Goal: Use online tool/utility: Utilize a website feature to perform a specific function

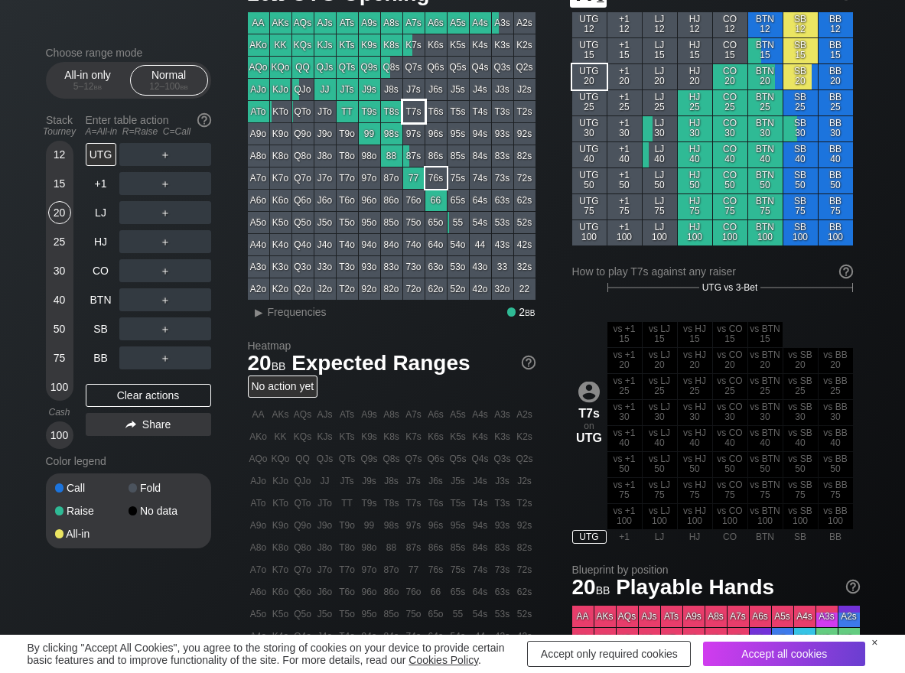
scroll to position [76, 0]
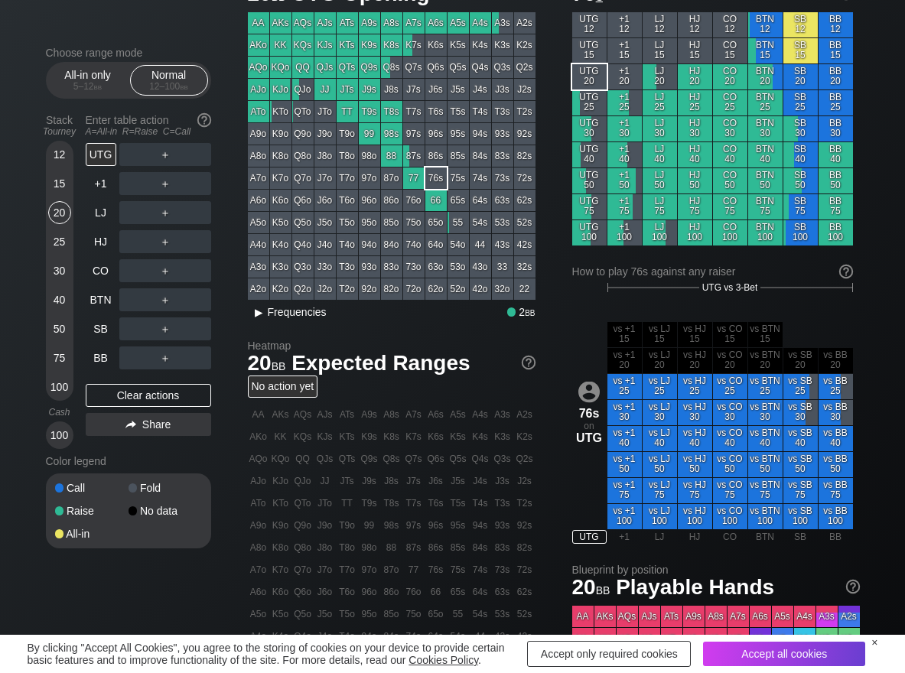
click at [280, 304] on span "▸ Frequencies" at bounding box center [287, 310] width 79 height 18
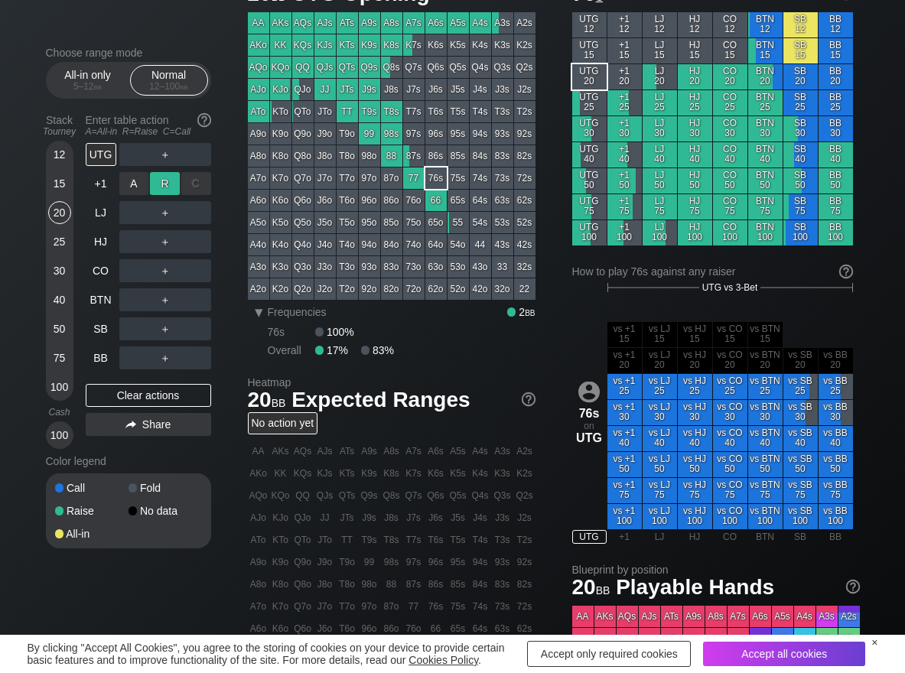
click at [162, 185] on div "R ✕" at bounding box center [165, 183] width 30 height 23
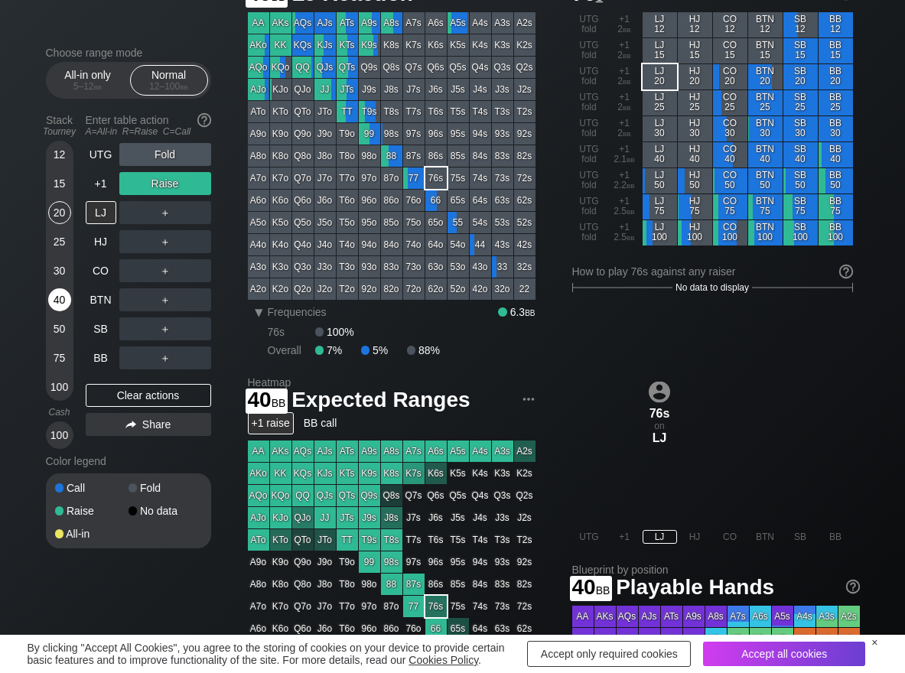
click at [63, 295] on div "40" at bounding box center [59, 299] width 23 height 23
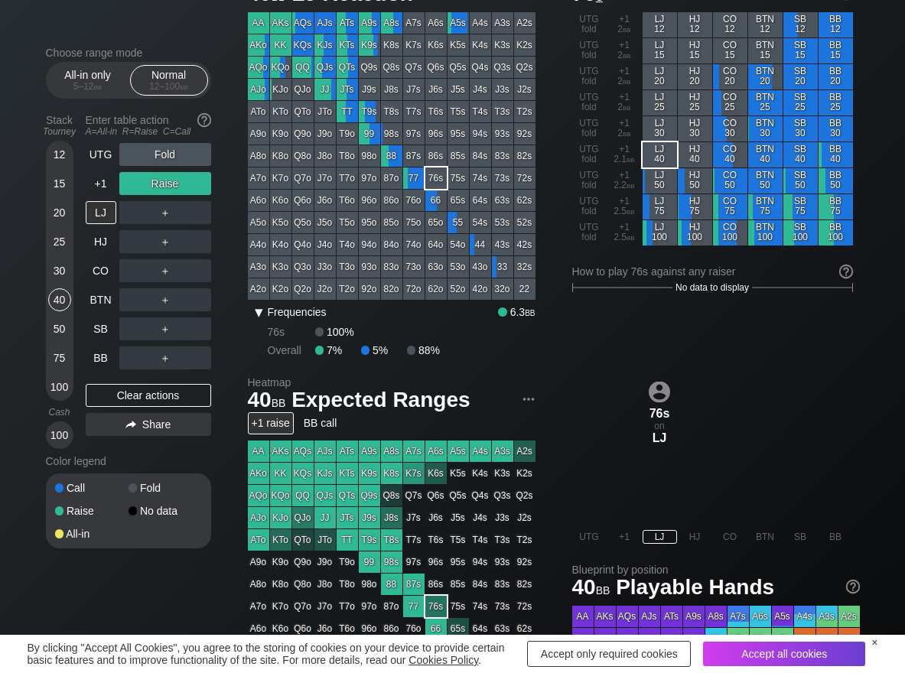
click at [275, 311] on span "Frequencies" at bounding box center [297, 312] width 59 height 12
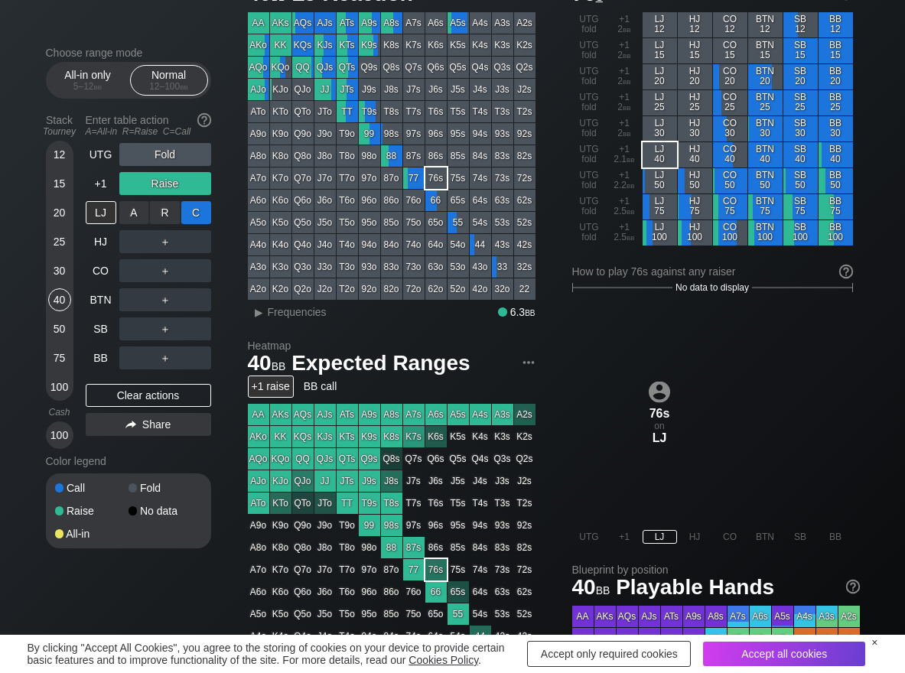
click at [192, 210] on div "C ✕" at bounding box center [196, 212] width 30 height 23
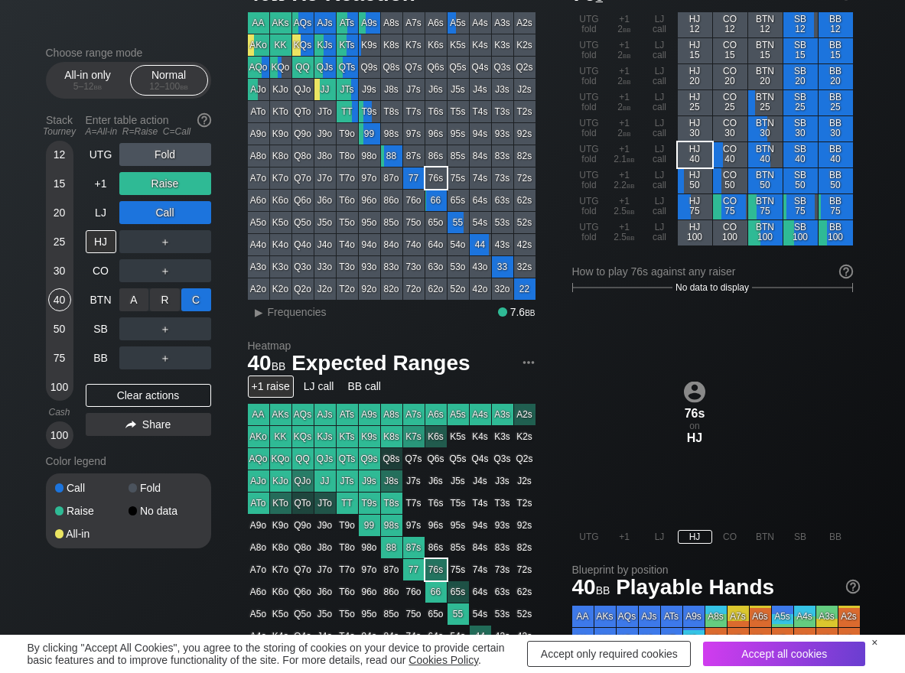
click at [207, 295] on div "C ✕" at bounding box center [196, 299] width 30 height 23
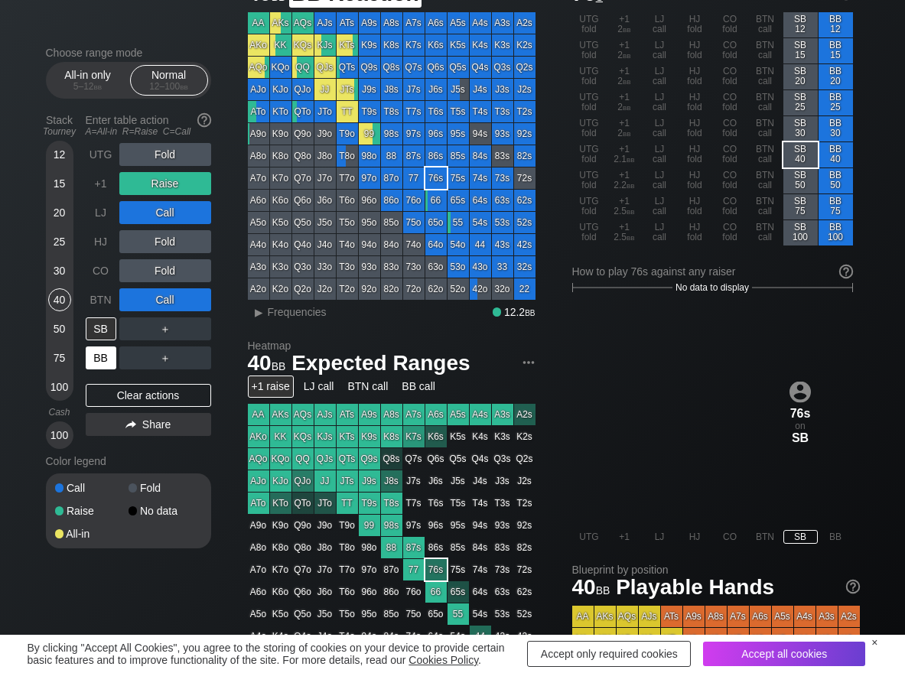
click at [93, 366] on div "BB" at bounding box center [101, 358] width 31 height 23
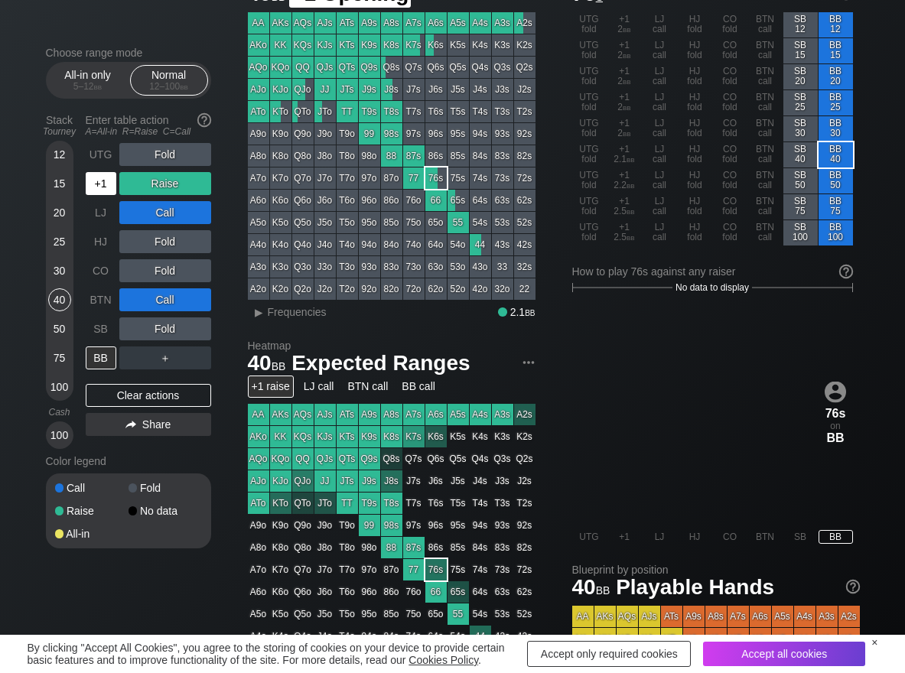
click at [94, 180] on div "+1" at bounding box center [101, 183] width 31 height 23
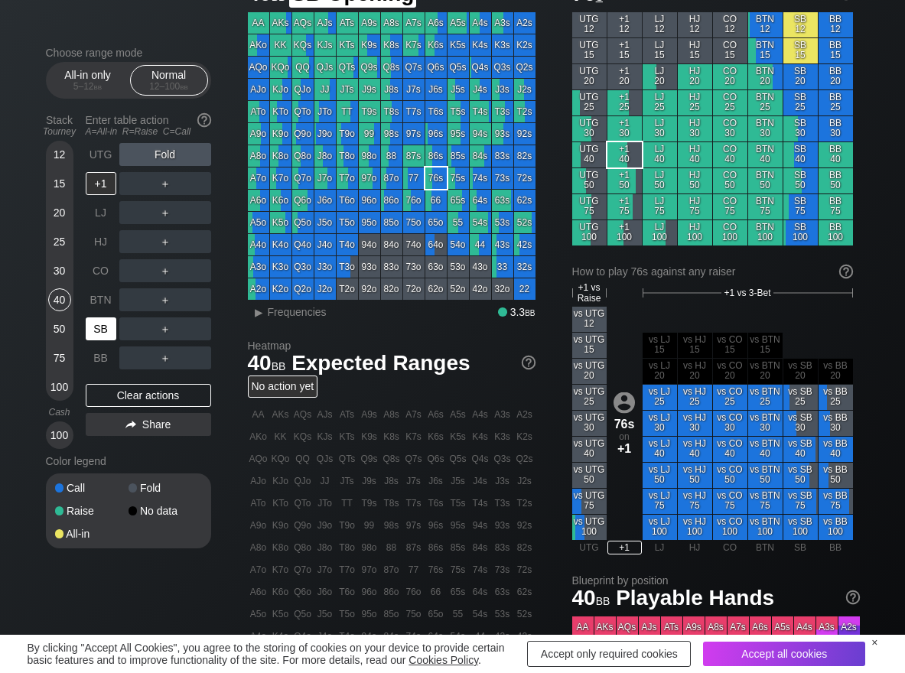
click at [102, 323] on div "SB" at bounding box center [101, 328] width 31 height 23
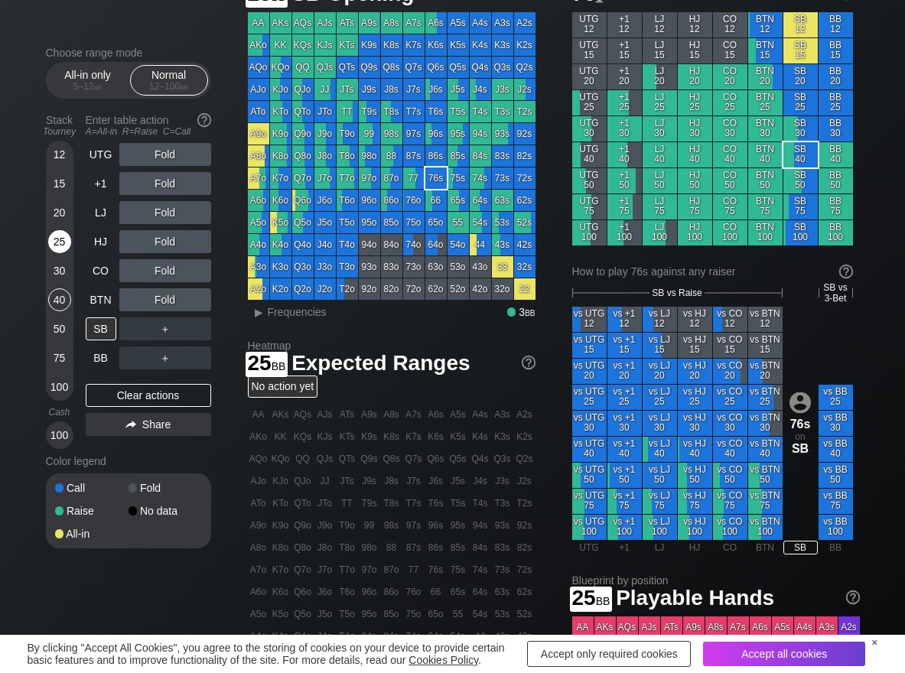
click at [59, 246] on div "25" at bounding box center [59, 241] width 23 height 23
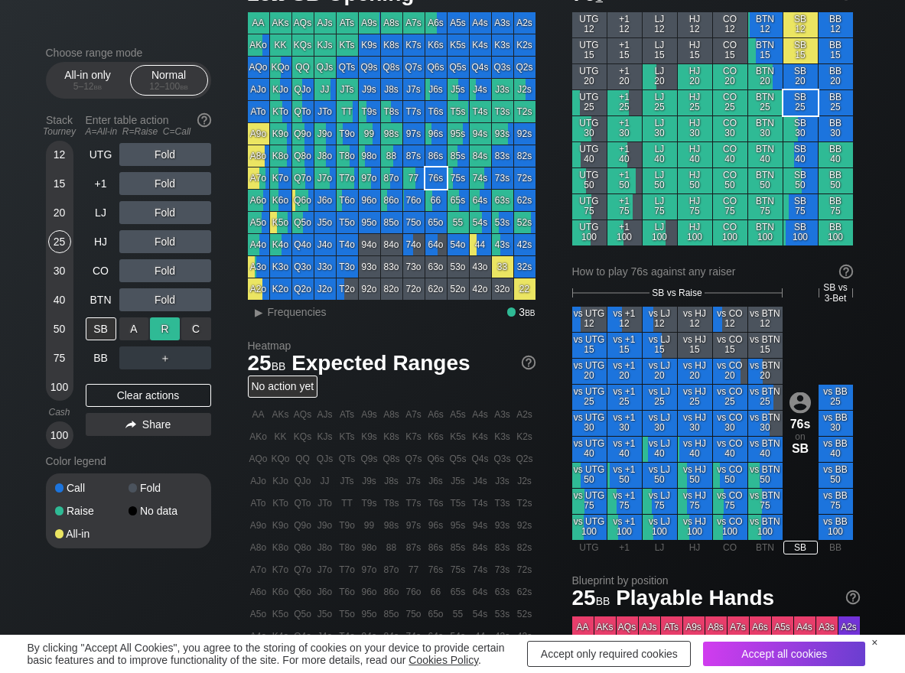
click at [178, 330] on div "R ✕" at bounding box center [165, 328] width 30 height 23
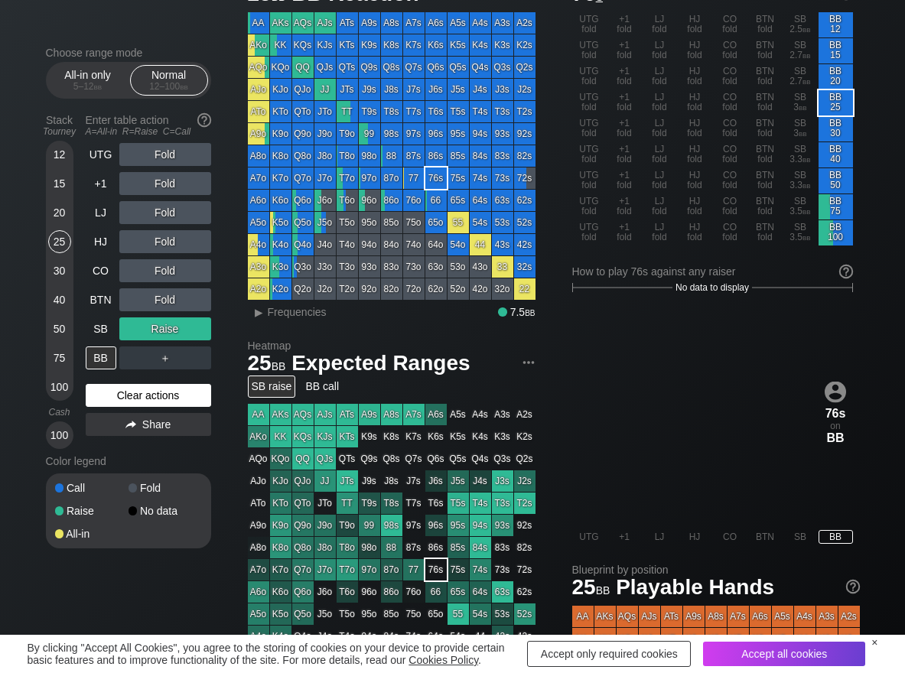
click at [154, 388] on div "Clear actions" at bounding box center [148, 395] width 125 height 23
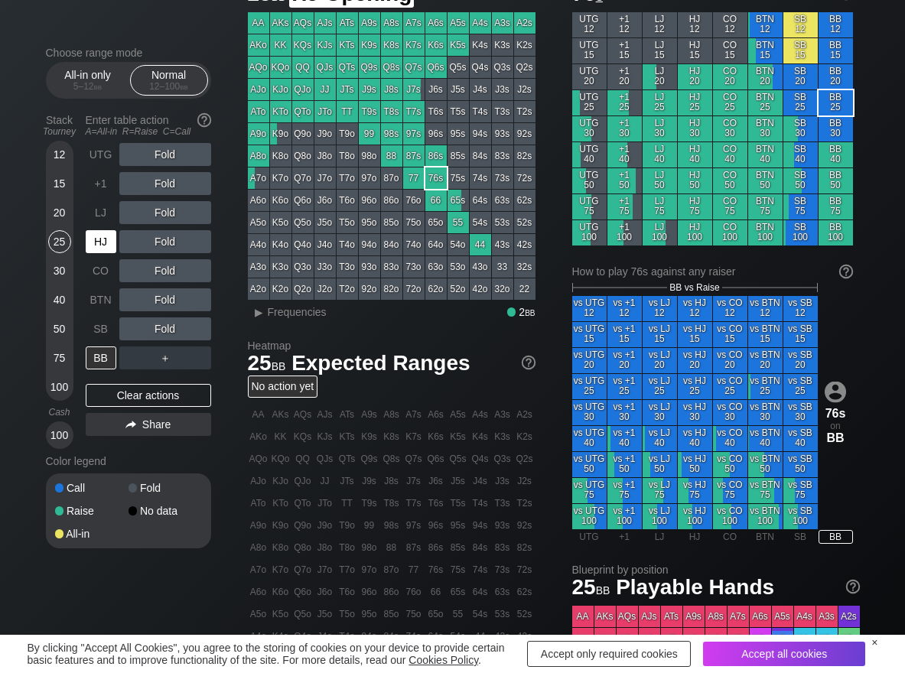
click at [96, 238] on div "HJ" at bounding box center [101, 241] width 31 height 23
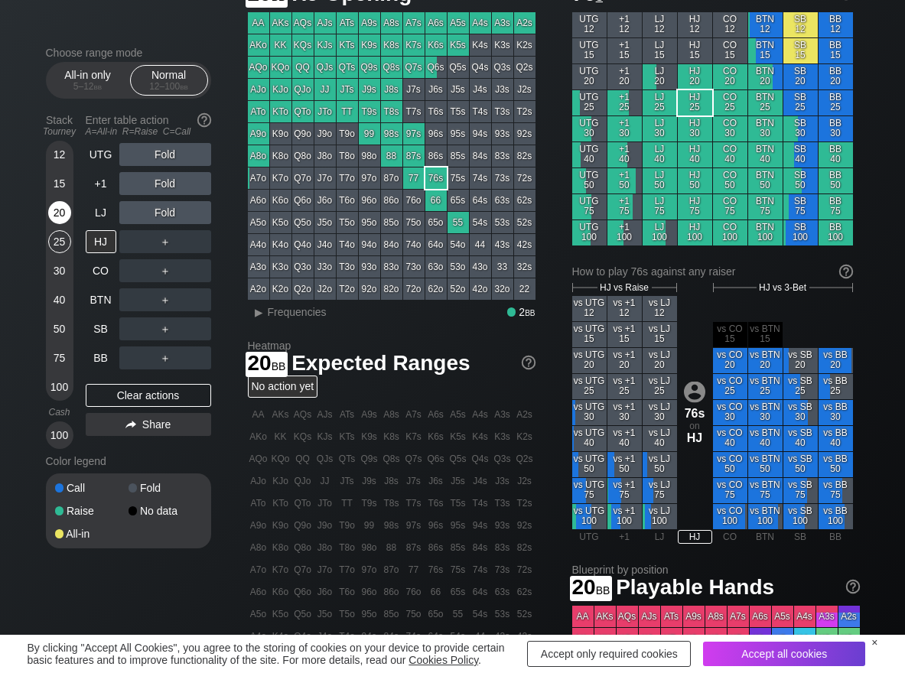
click at [59, 216] on div "20" at bounding box center [59, 212] width 23 height 23
click at [158, 267] on div "R ✕" at bounding box center [165, 270] width 30 height 23
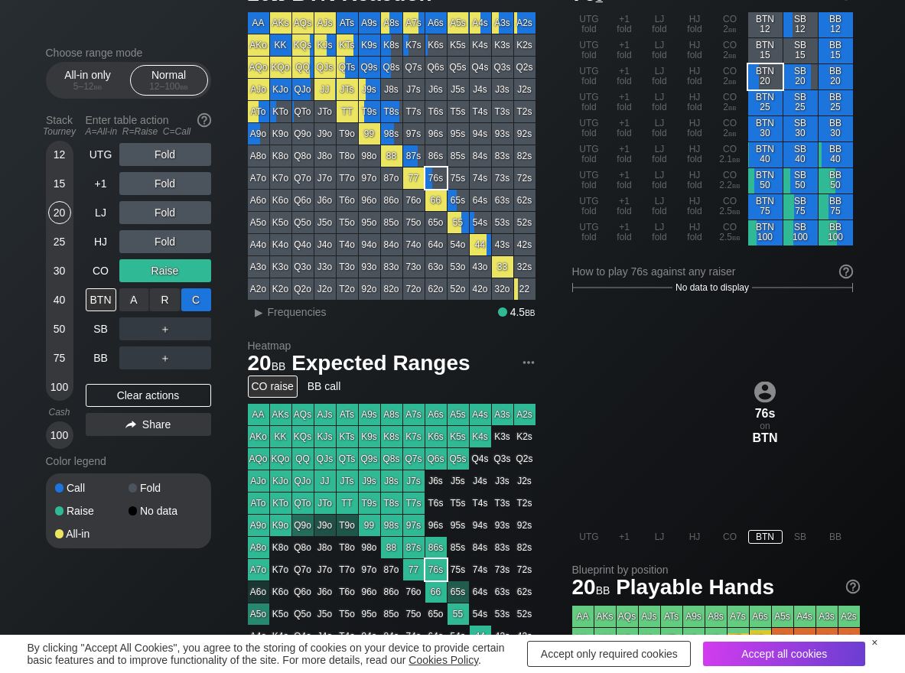
click at [196, 295] on div "C ✕" at bounding box center [196, 299] width 30 height 23
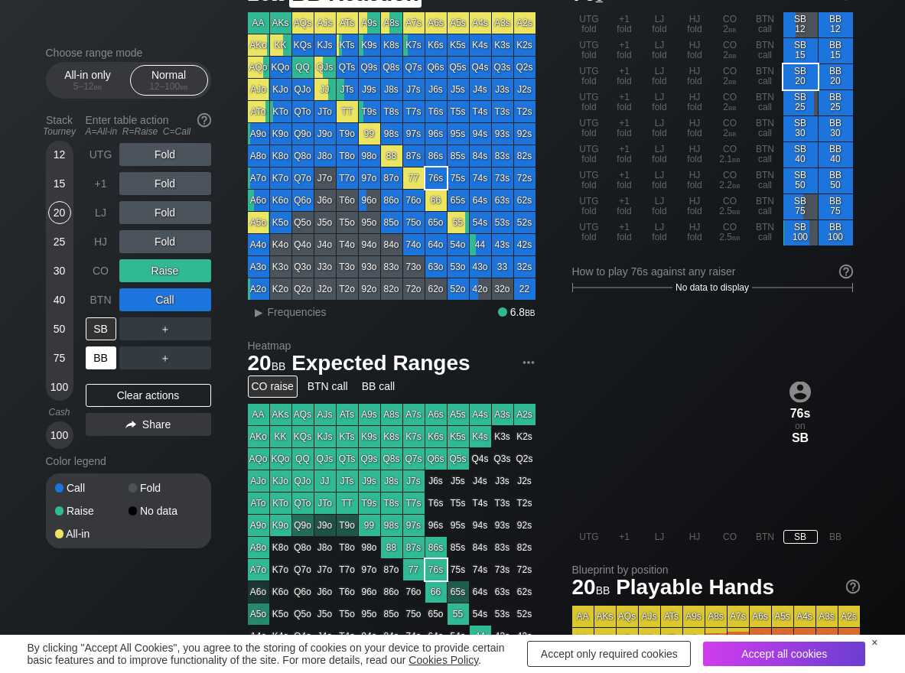
click at [106, 356] on div "BB" at bounding box center [101, 358] width 31 height 23
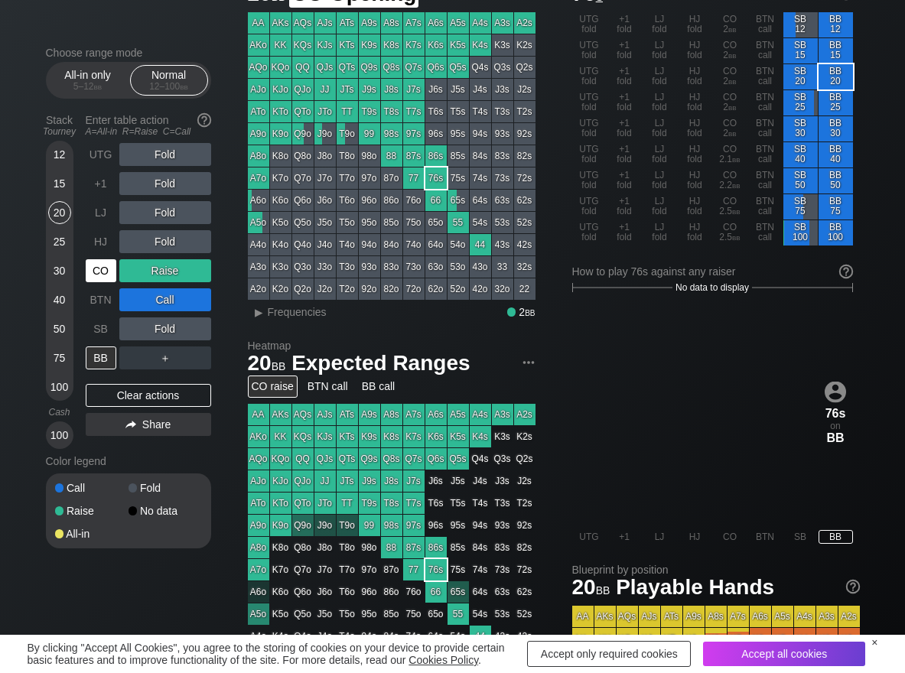
click at [116, 278] on div "CO" at bounding box center [103, 270] width 34 height 29
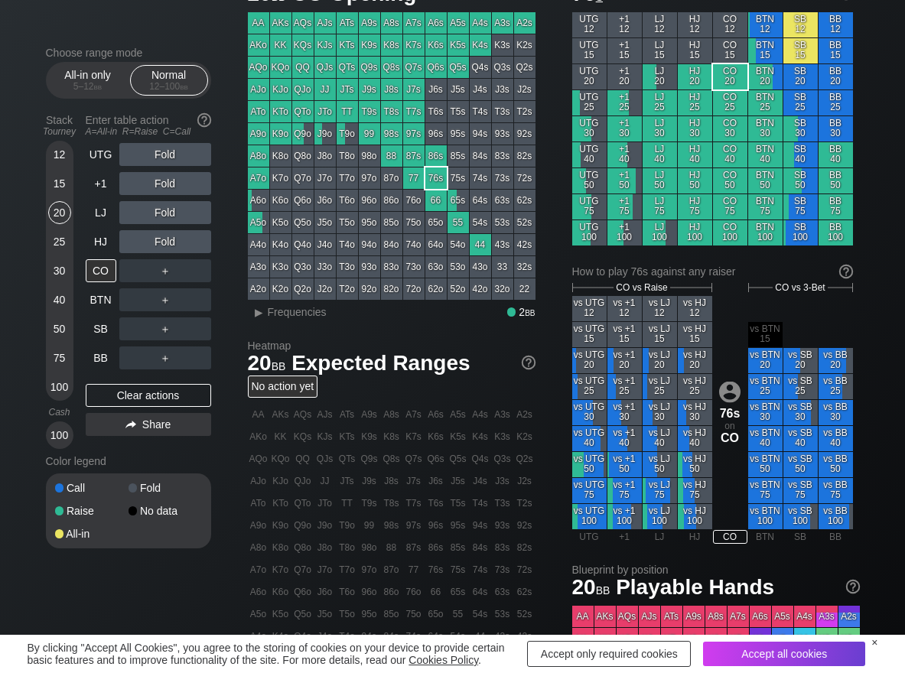
click at [72, 160] on div "12 15 20 25 30 40 50 75 100" at bounding box center [60, 271] width 28 height 260
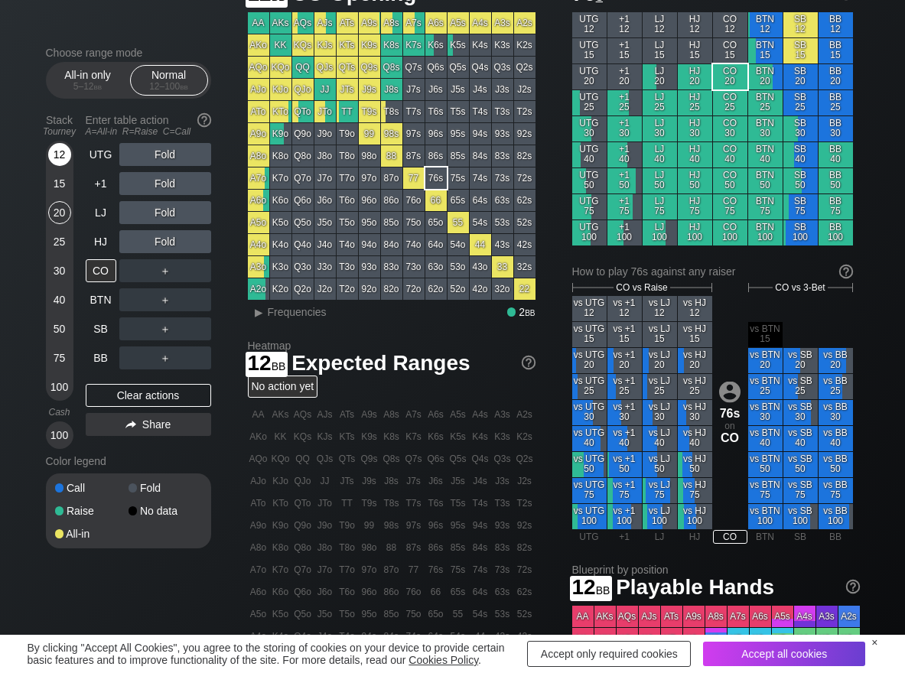
click at [64, 160] on div "12" at bounding box center [59, 154] width 23 height 23
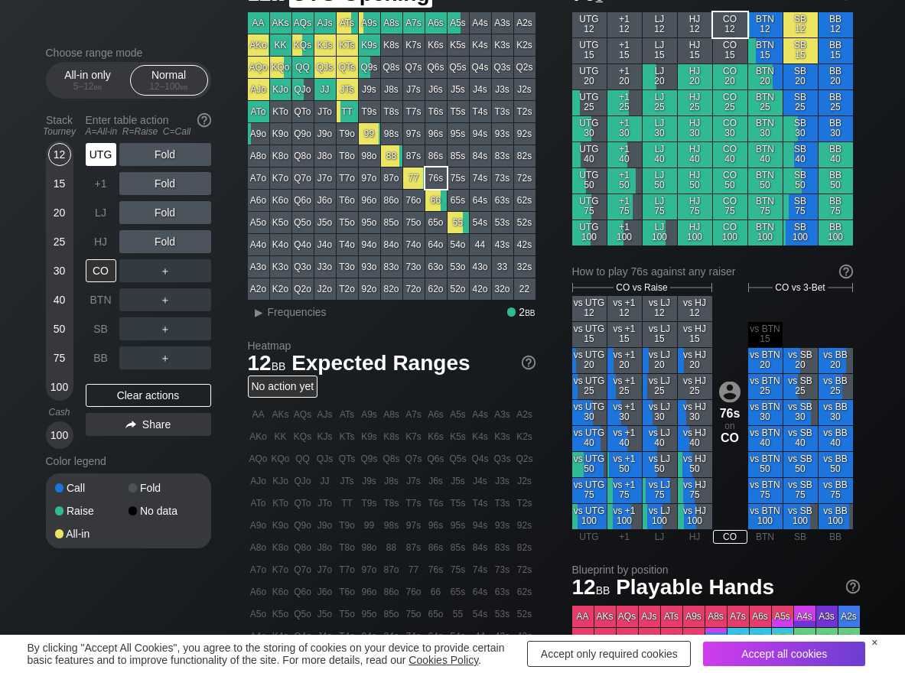
click at [101, 151] on div "UTG" at bounding box center [101, 154] width 31 height 23
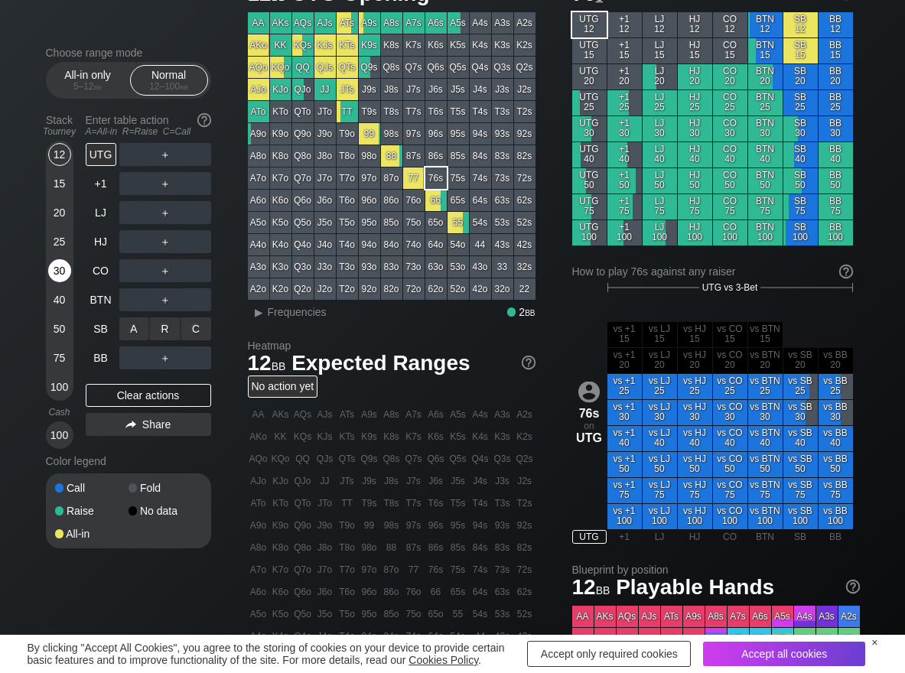
drag, startPoint x: 189, startPoint y: 331, endPoint x: 58, endPoint y: 263, distance: 147.5
click at [176, 327] on div "A ✕ R ✕ C ✕" at bounding box center [165, 328] width 92 height 23
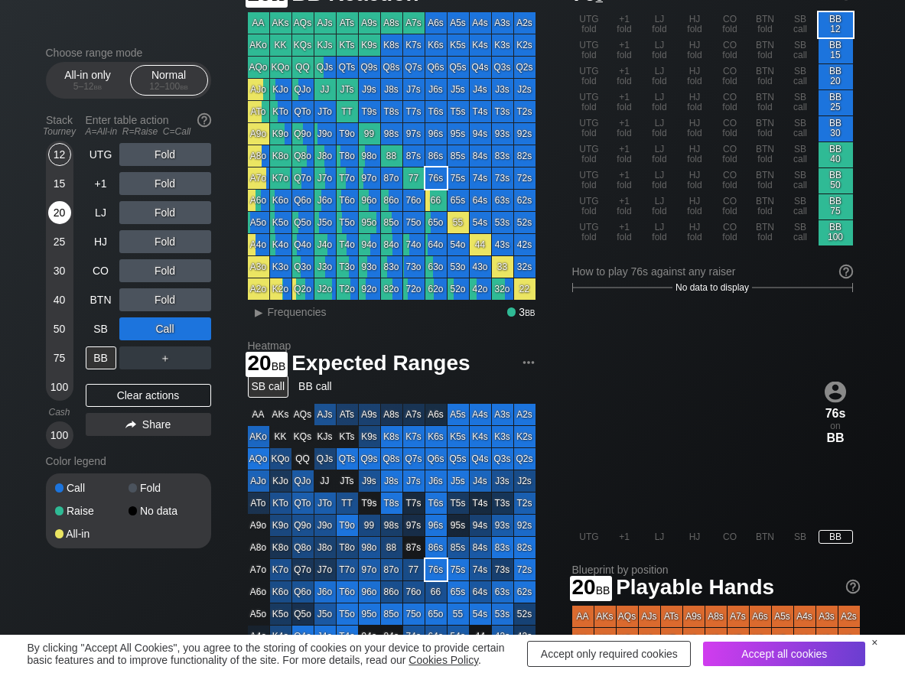
click at [53, 218] on div "20" at bounding box center [59, 212] width 23 height 23
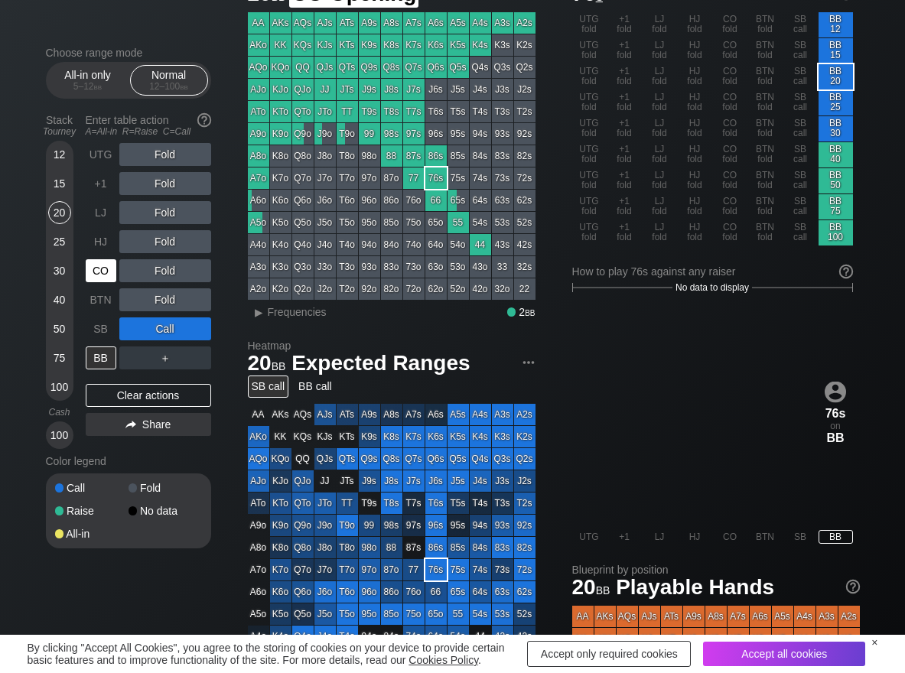
click at [92, 266] on div "CO" at bounding box center [101, 270] width 31 height 23
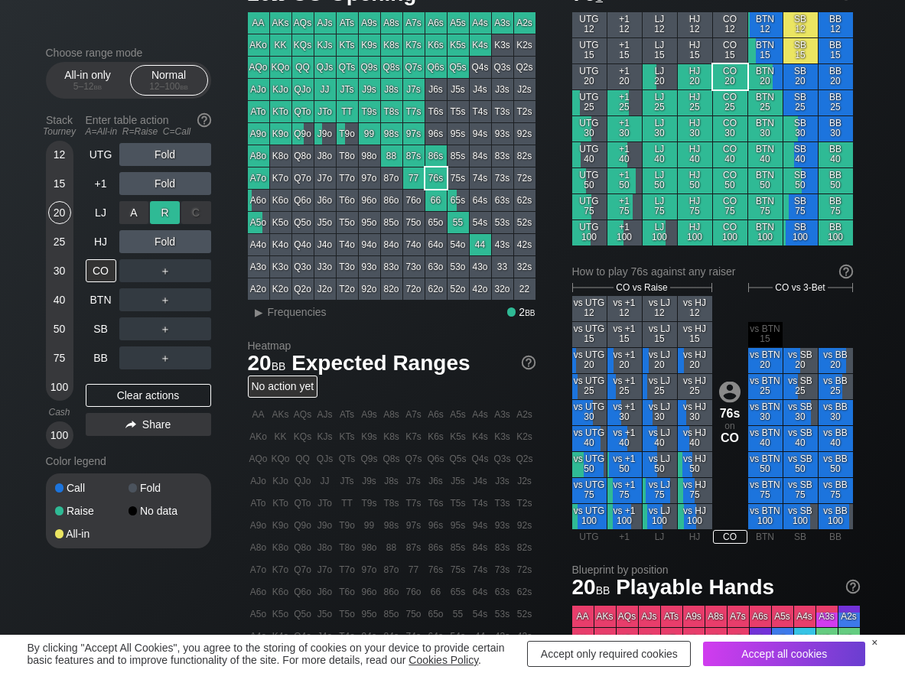
click at [176, 205] on div "R ✕" at bounding box center [165, 212] width 30 height 23
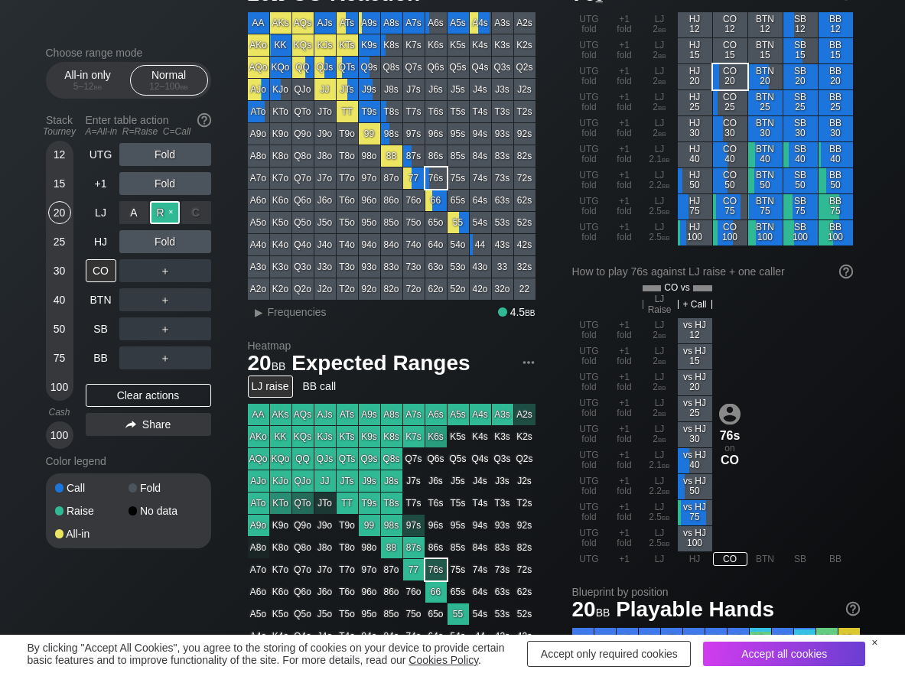
click at [176, 205] on div "R ✕" at bounding box center [165, 212] width 30 height 23
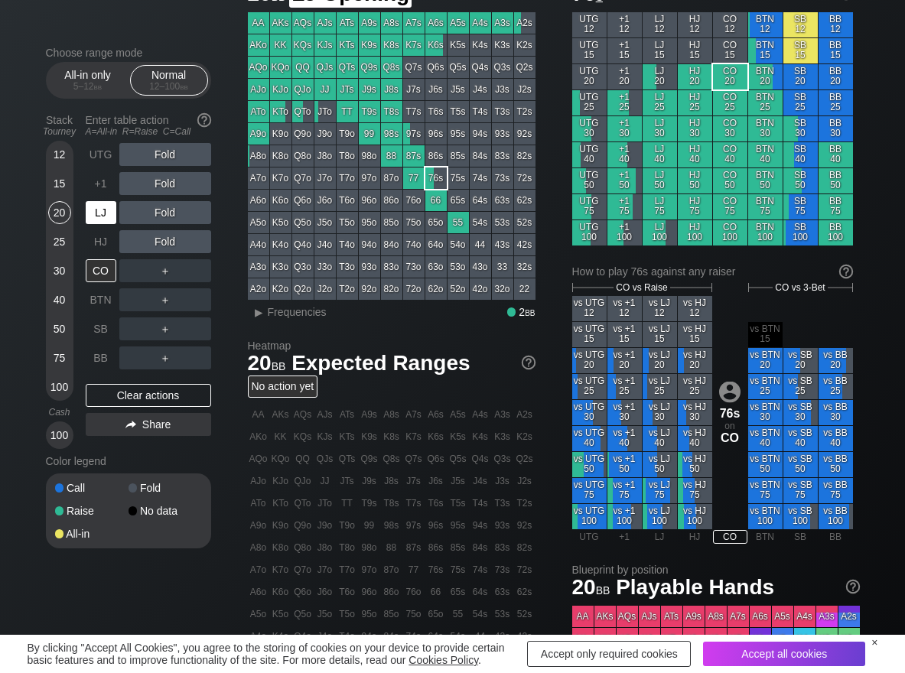
click at [98, 215] on div "LJ" at bounding box center [101, 212] width 31 height 23
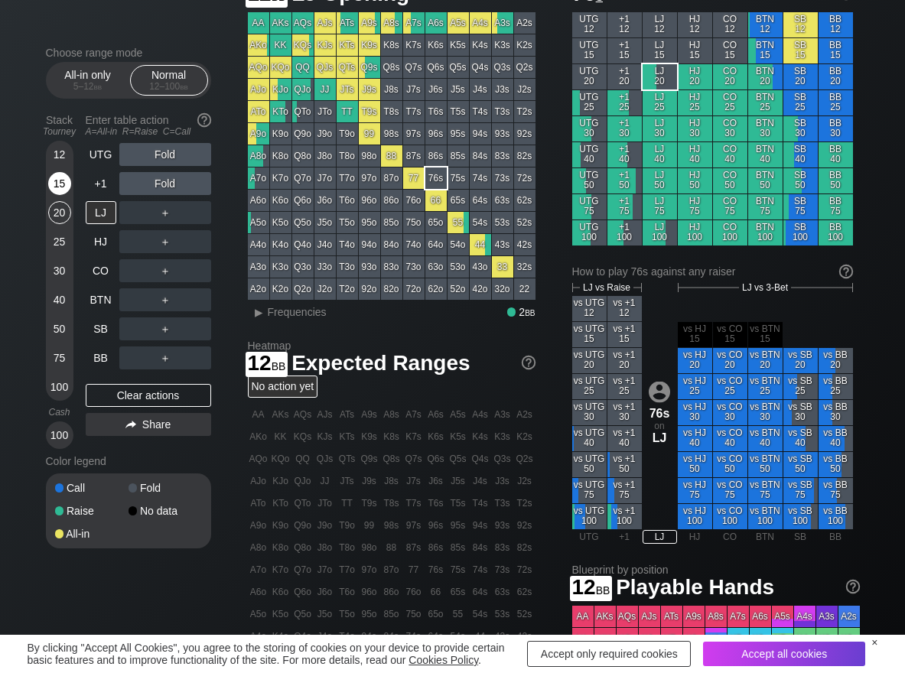
click at [63, 181] on div "15" at bounding box center [59, 183] width 23 height 23
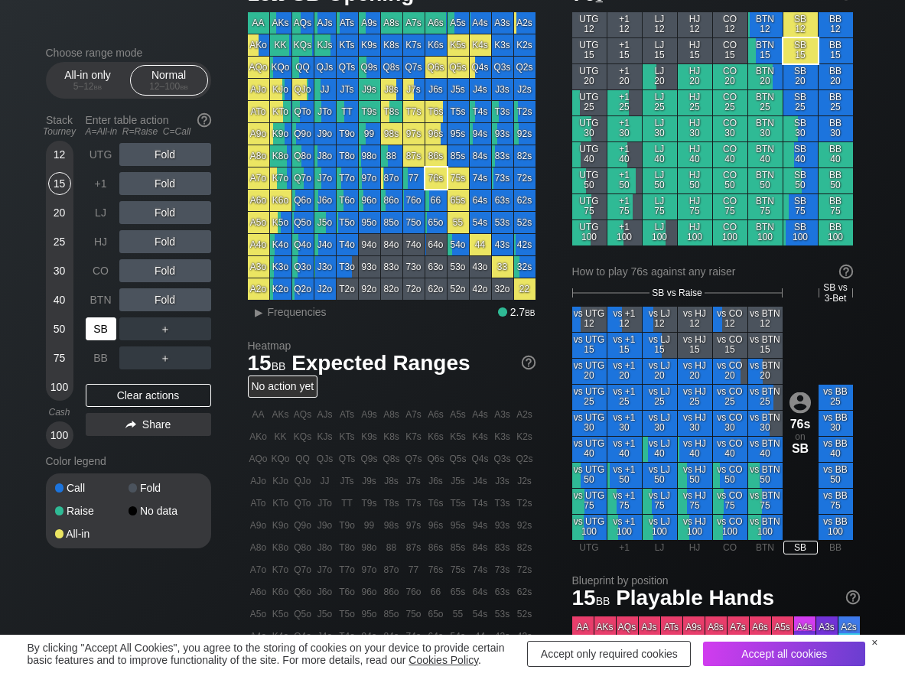
click at [96, 318] on div "SB" at bounding box center [101, 328] width 31 height 23
click at [209, 329] on div "C ✕" at bounding box center [196, 328] width 30 height 23
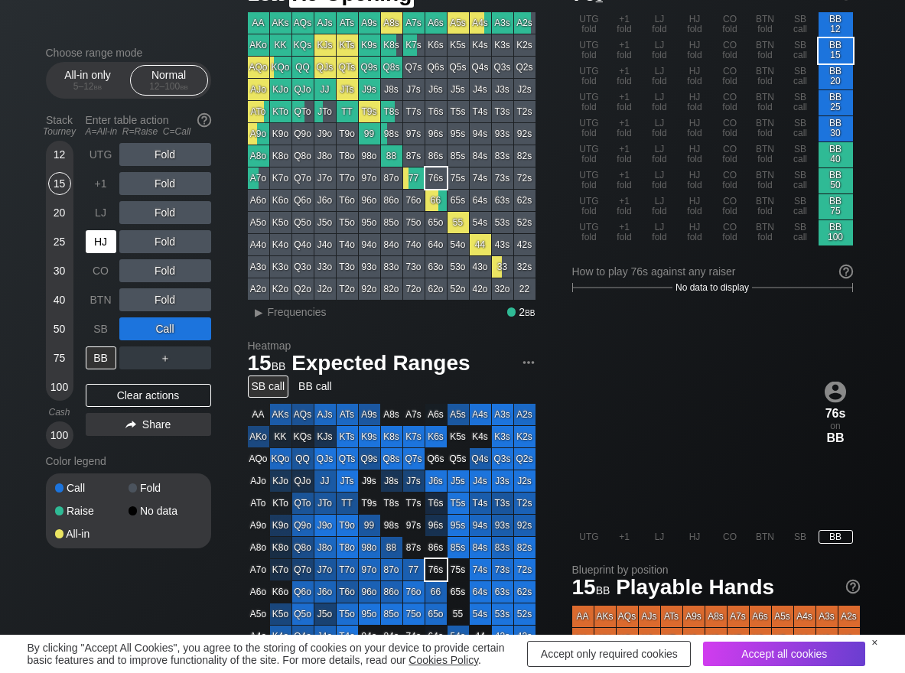
click at [103, 242] on div "HJ" at bounding box center [101, 241] width 31 height 23
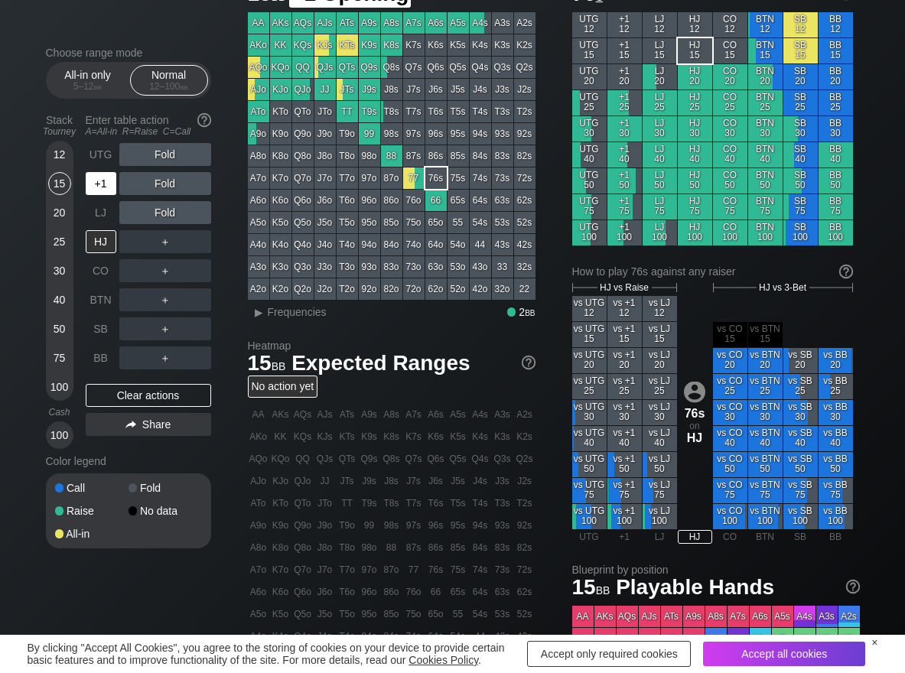
click at [99, 182] on div "+1" at bounding box center [101, 183] width 31 height 23
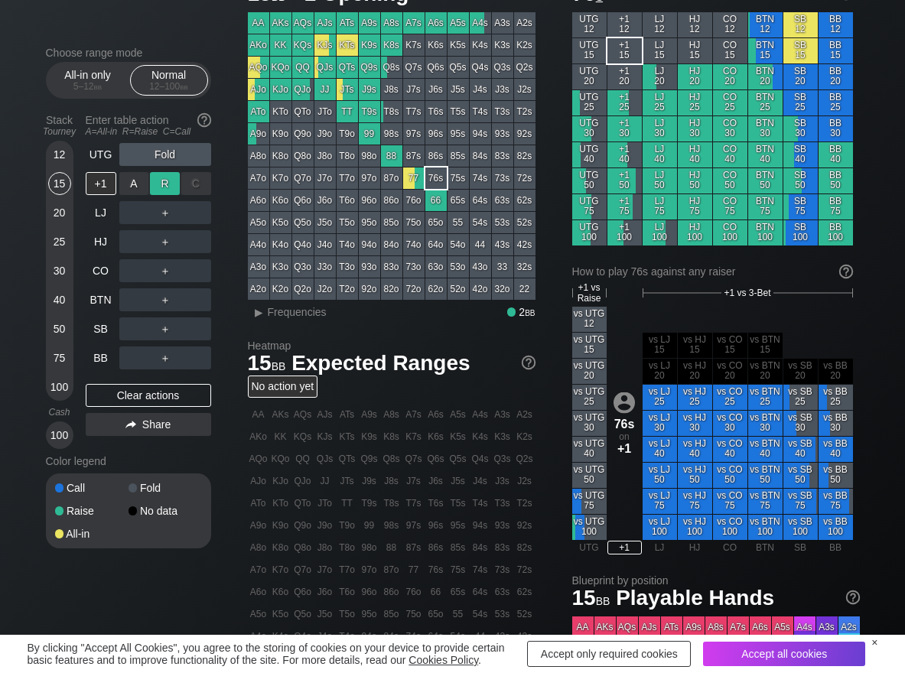
click at [176, 184] on div "R ✕" at bounding box center [165, 183] width 30 height 23
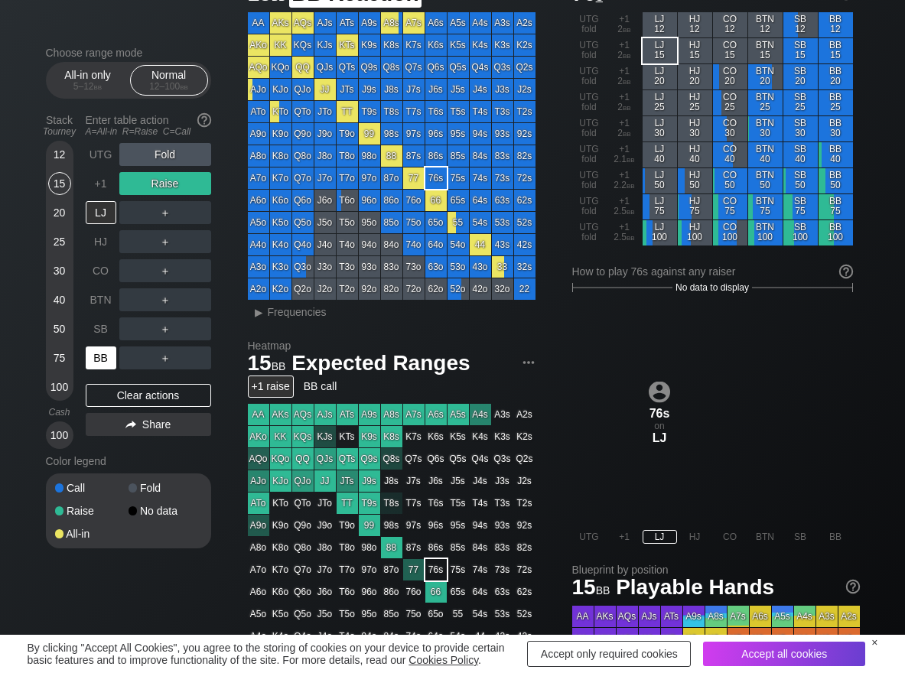
click at [96, 359] on div "BB" at bounding box center [101, 358] width 31 height 23
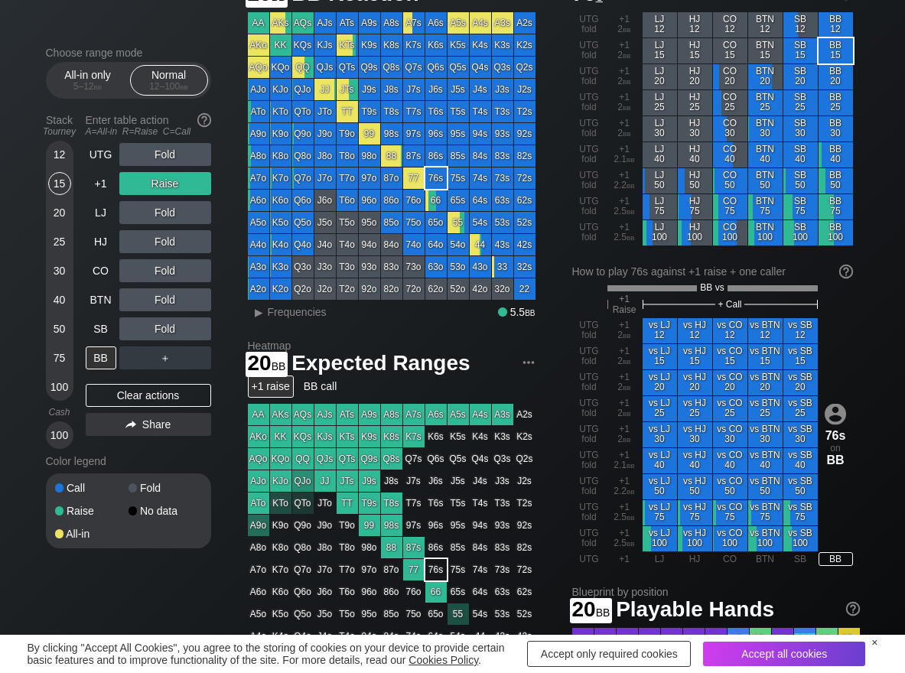
drag, startPoint x: 52, startPoint y: 215, endPoint x: 74, endPoint y: 276, distance: 65.1
click at [53, 215] on div "20" at bounding box center [59, 212] width 23 height 23
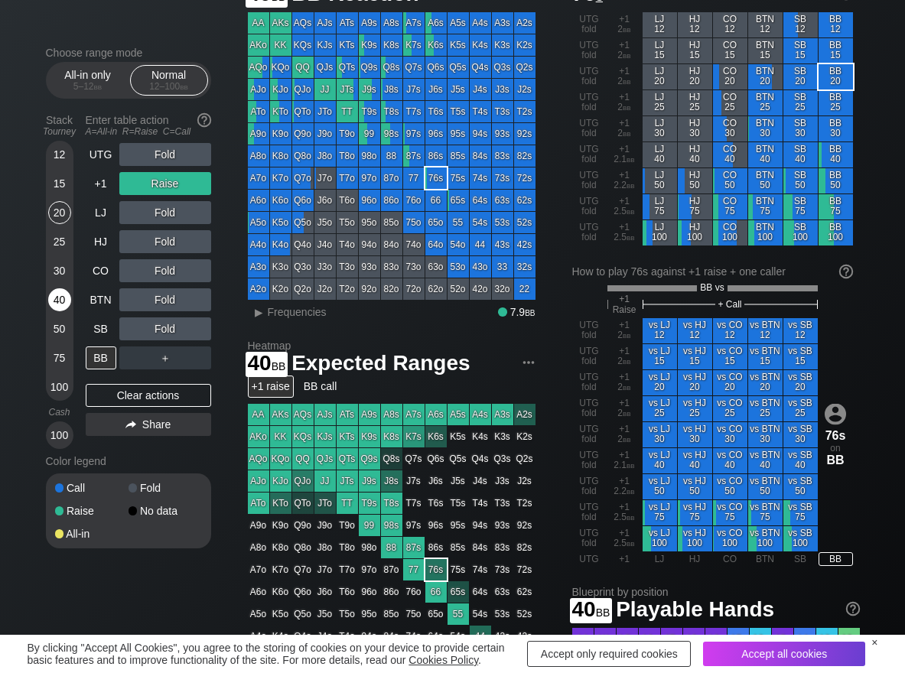
click at [60, 295] on div "40" at bounding box center [59, 299] width 23 height 23
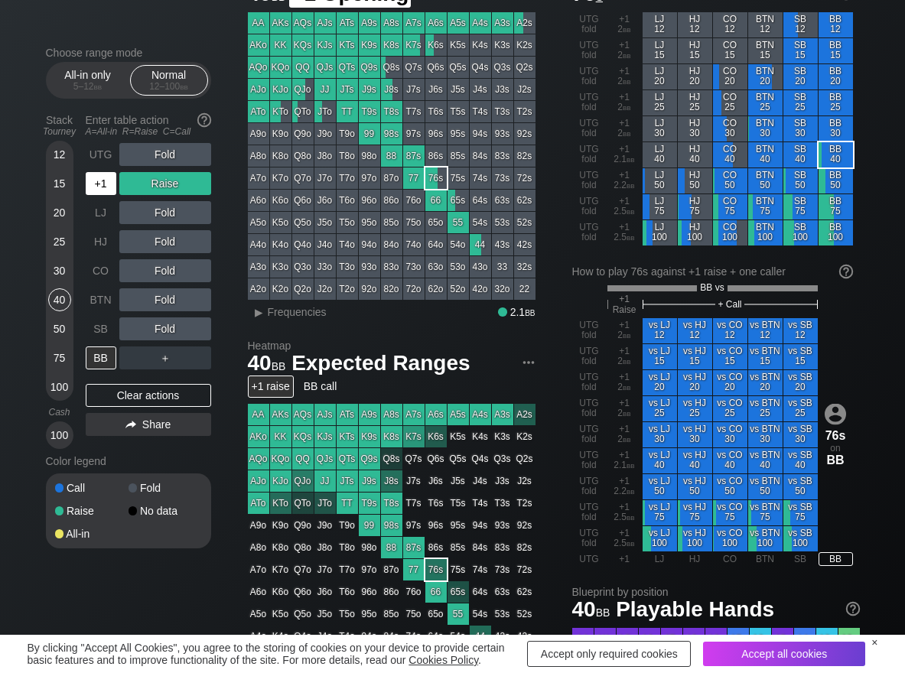
click at [112, 187] on div "+1" at bounding box center [101, 183] width 31 height 23
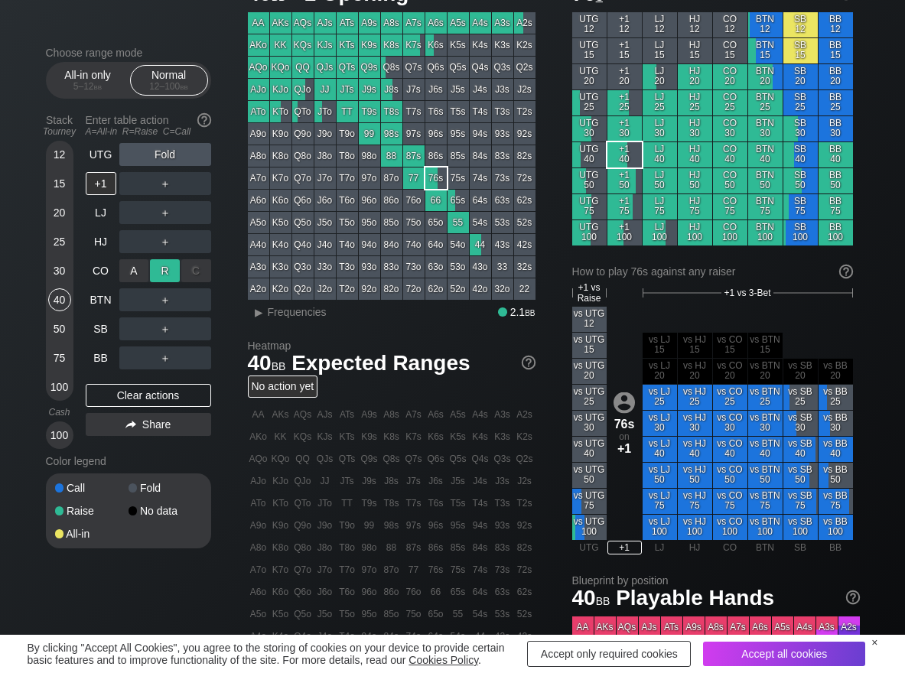
click at [157, 271] on div "R ✕" at bounding box center [165, 270] width 30 height 23
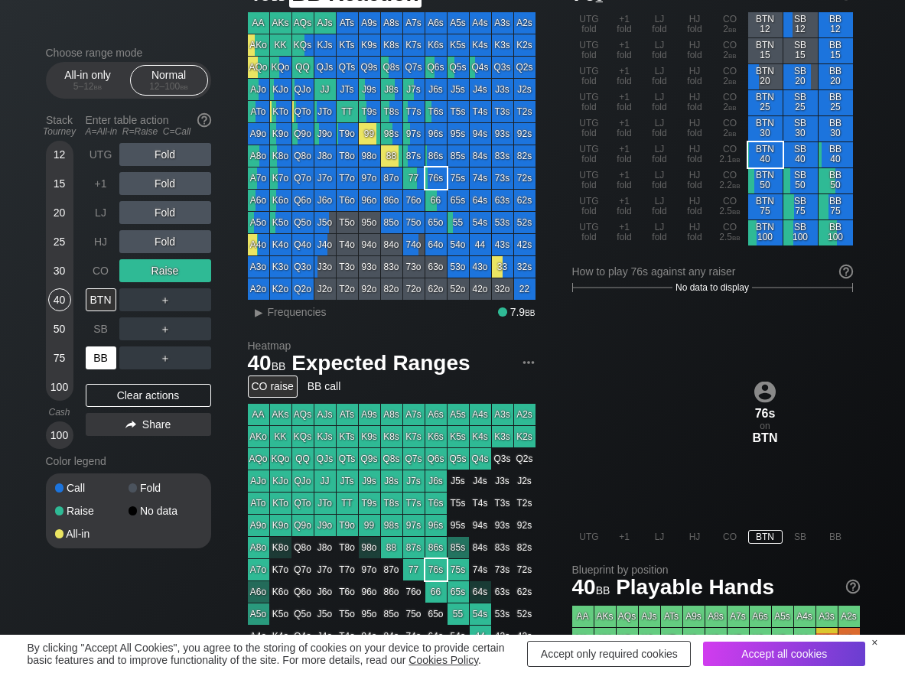
click at [88, 360] on div "BB" at bounding box center [101, 358] width 31 height 23
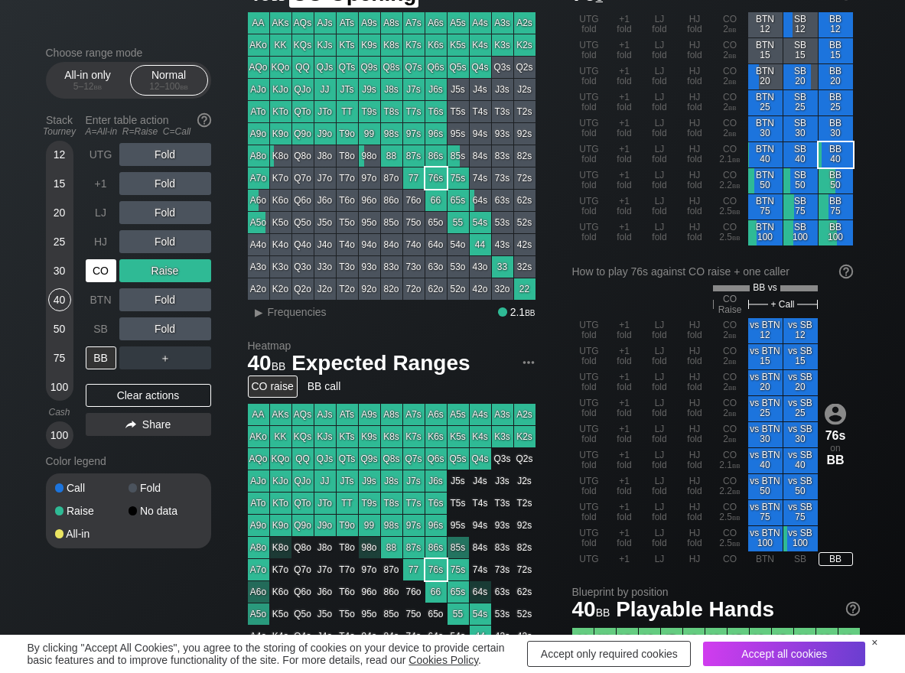
drag, startPoint x: 99, startPoint y: 267, endPoint x: 152, endPoint y: 306, distance: 66.3
click at [99, 268] on div "CO" at bounding box center [101, 270] width 31 height 23
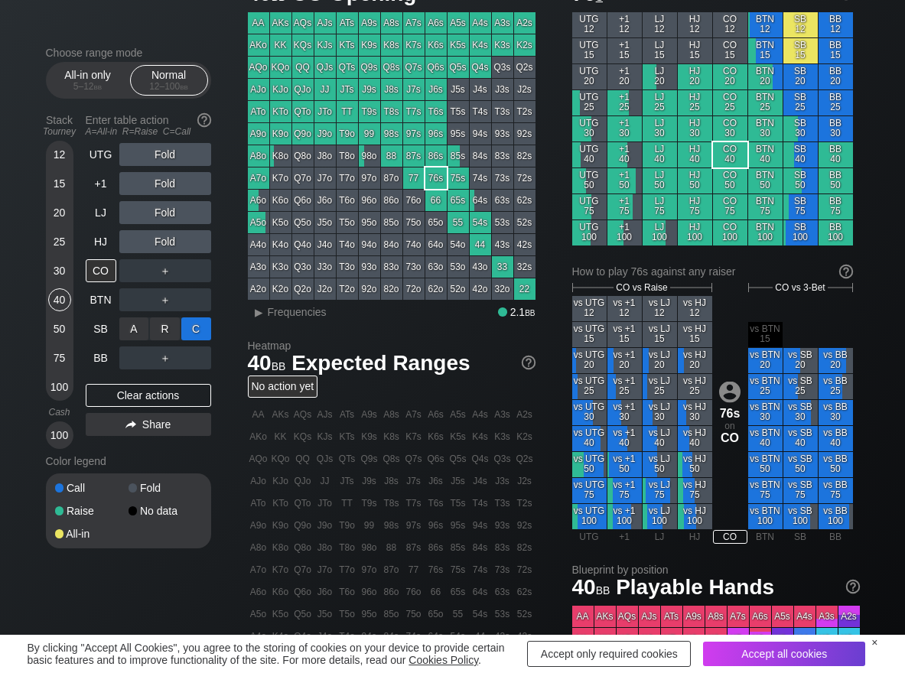
click at [198, 326] on div "C ✕" at bounding box center [196, 328] width 30 height 23
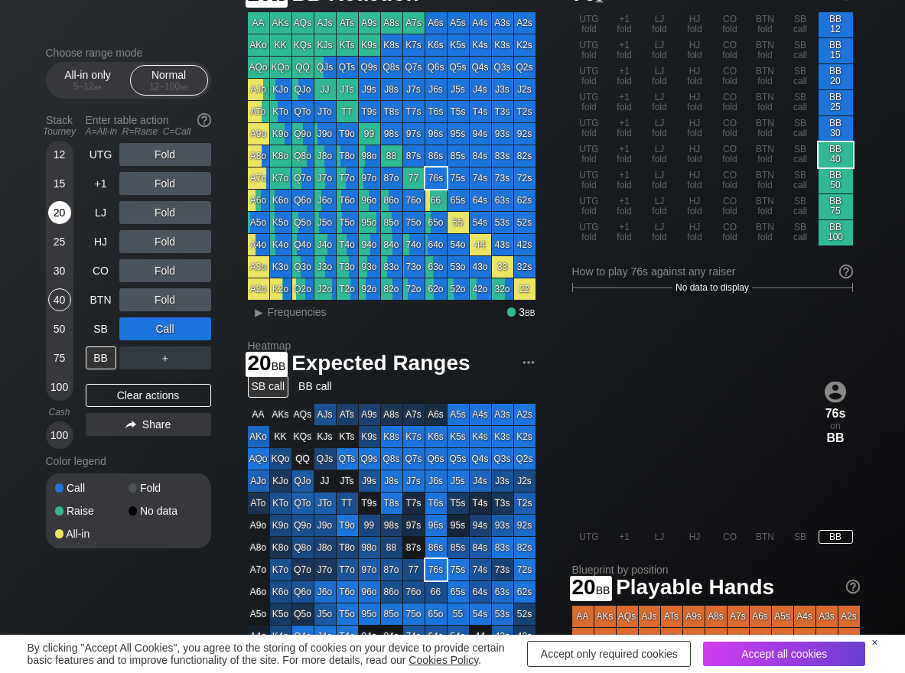
click at [54, 210] on div "20" at bounding box center [59, 212] width 23 height 23
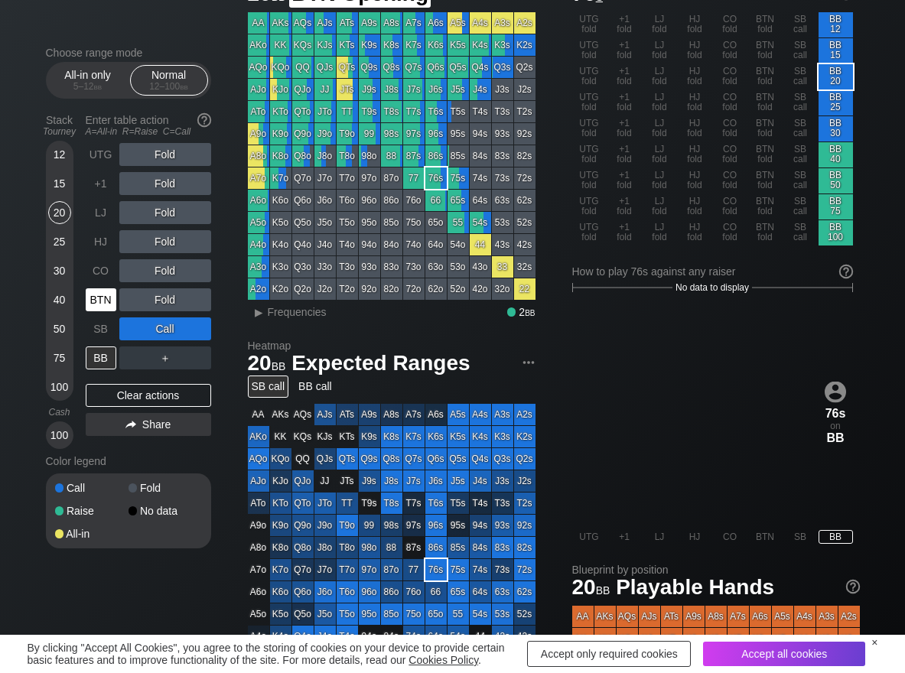
drag, startPoint x: 107, startPoint y: 298, endPoint x: 151, endPoint y: 298, distance: 43.6
click at [115, 298] on div "BTN" at bounding box center [101, 299] width 31 height 23
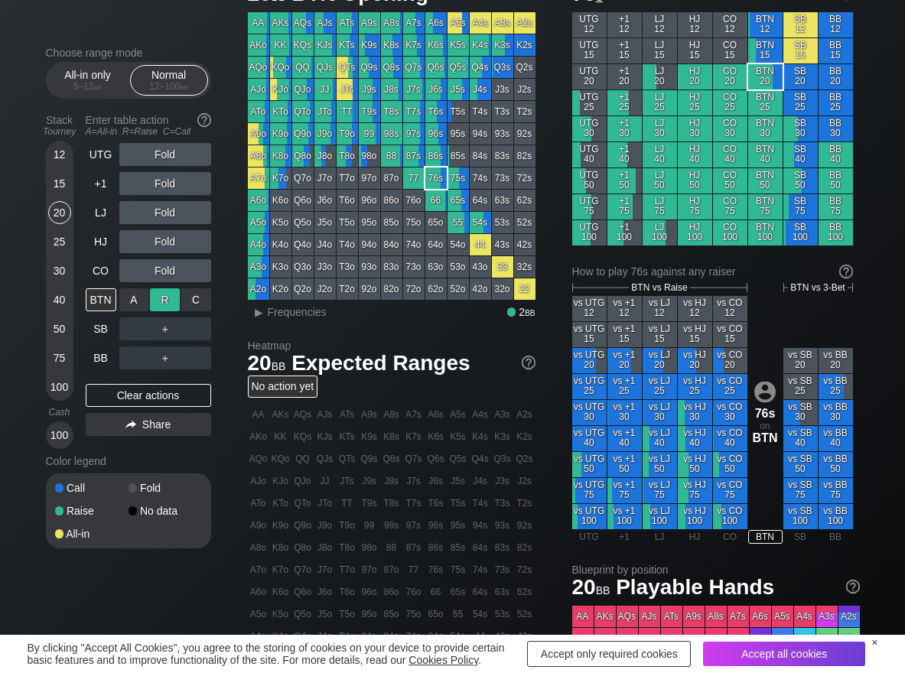
click at [171, 298] on div "R ✕" at bounding box center [165, 299] width 30 height 23
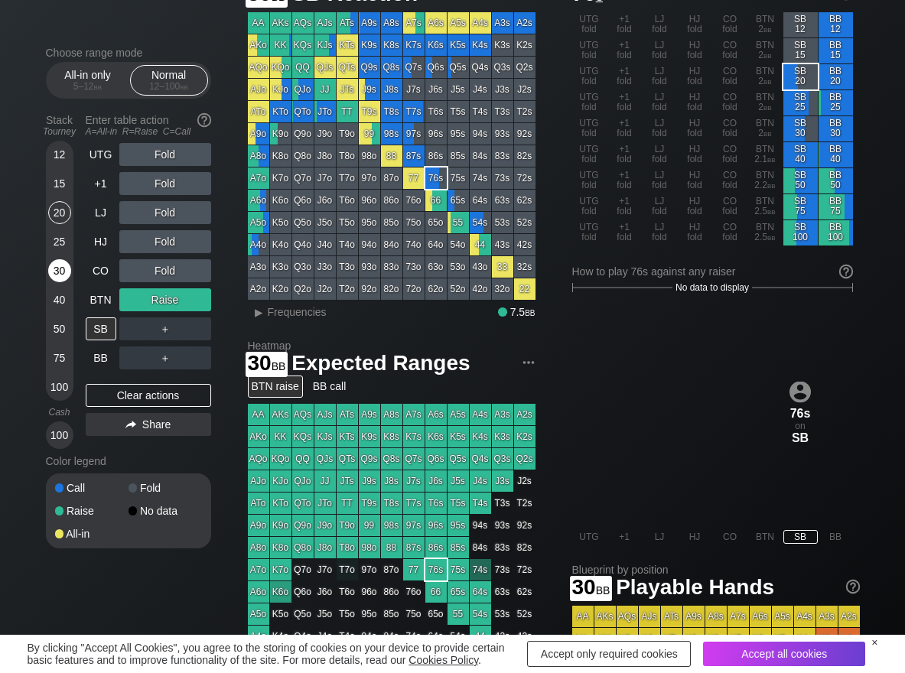
click at [64, 272] on div "30" at bounding box center [59, 270] width 23 height 23
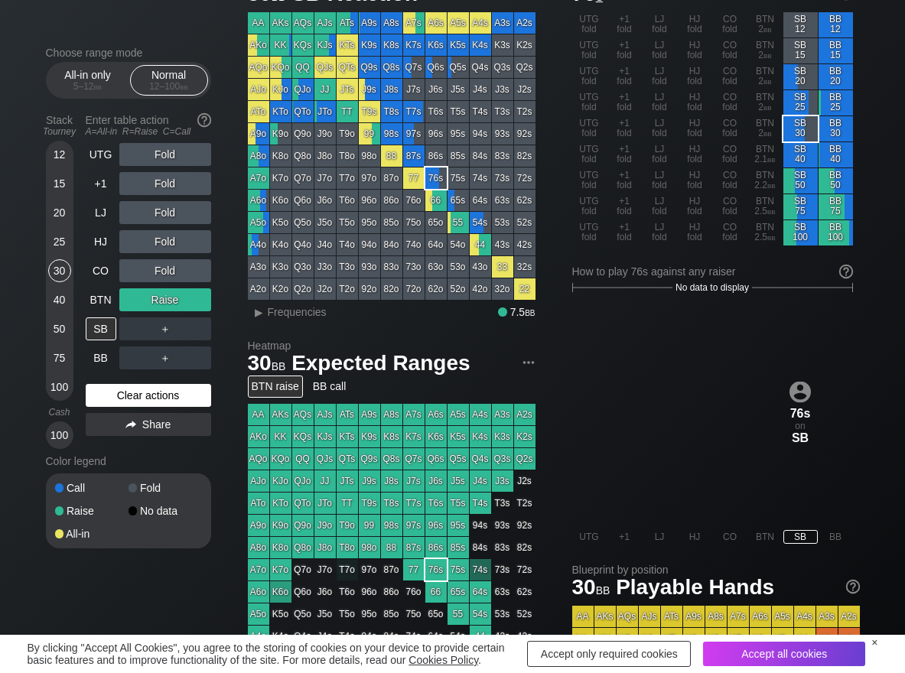
click at [135, 391] on div "Clear actions" at bounding box center [148, 395] width 125 height 23
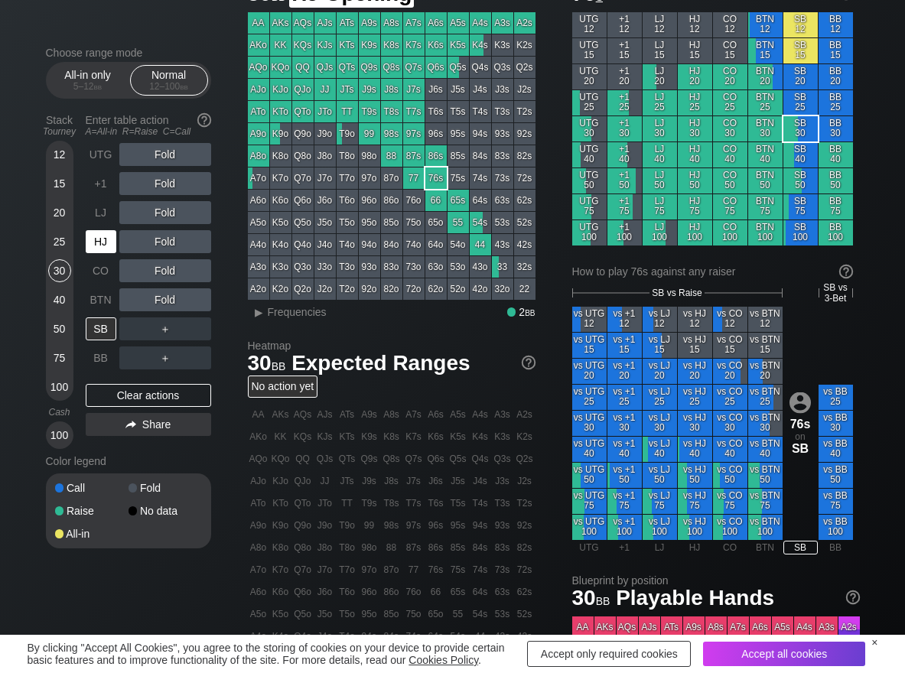
click at [111, 240] on div "HJ" at bounding box center [101, 241] width 31 height 23
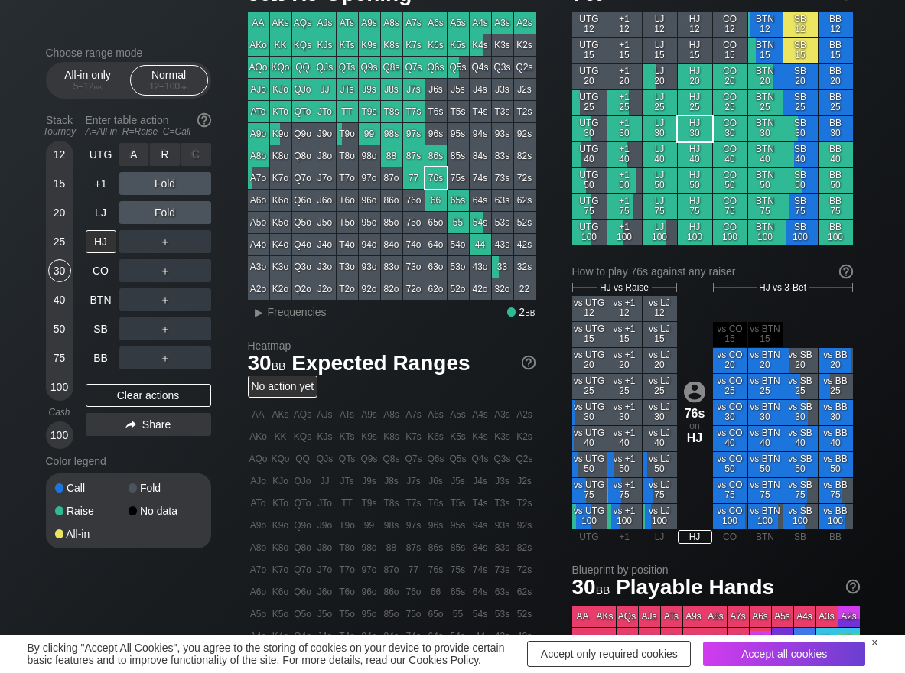
drag, startPoint x: 171, startPoint y: 152, endPoint x: 128, endPoint y: 167, distance: 46.0
click at [168, 152] on div "R ✕" at bounding box center [165, 154] width 30 height 23
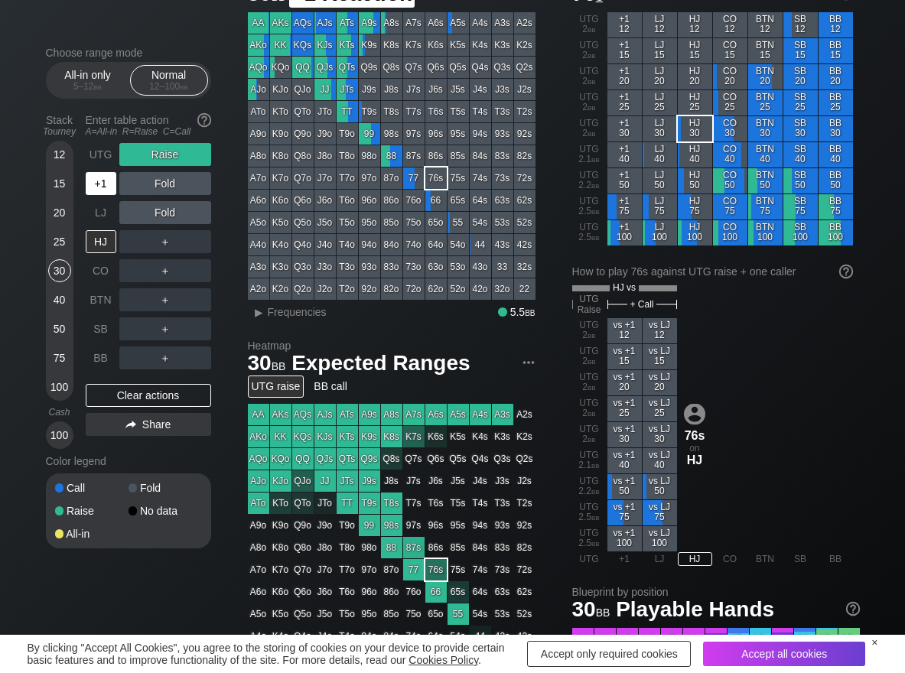
click at [103, 180] on div "+1" at bounding box center [101, 183] width 31 height 23
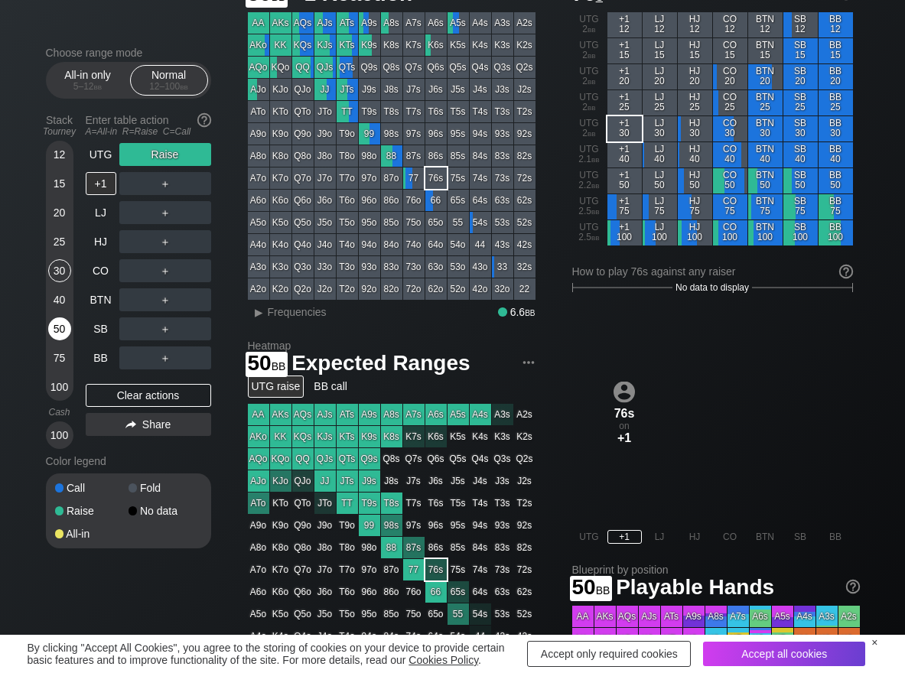
click at [64, 322] on div "50" at bounding box center [59, 328] width 23 height 23
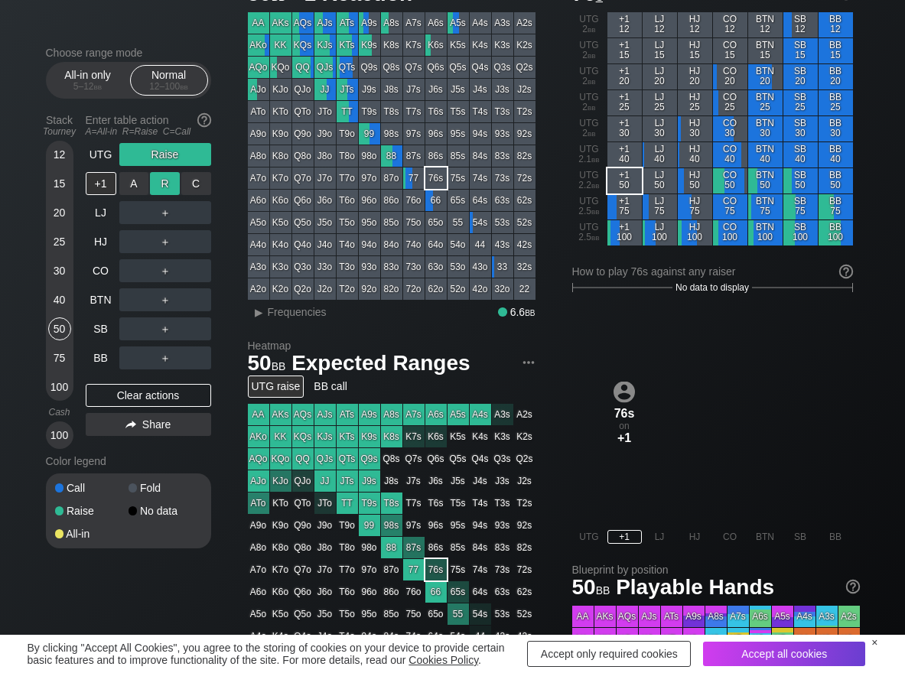
click at [168, 181] on div "R ✕" at bounding box center [165, 183] width 30 height 23
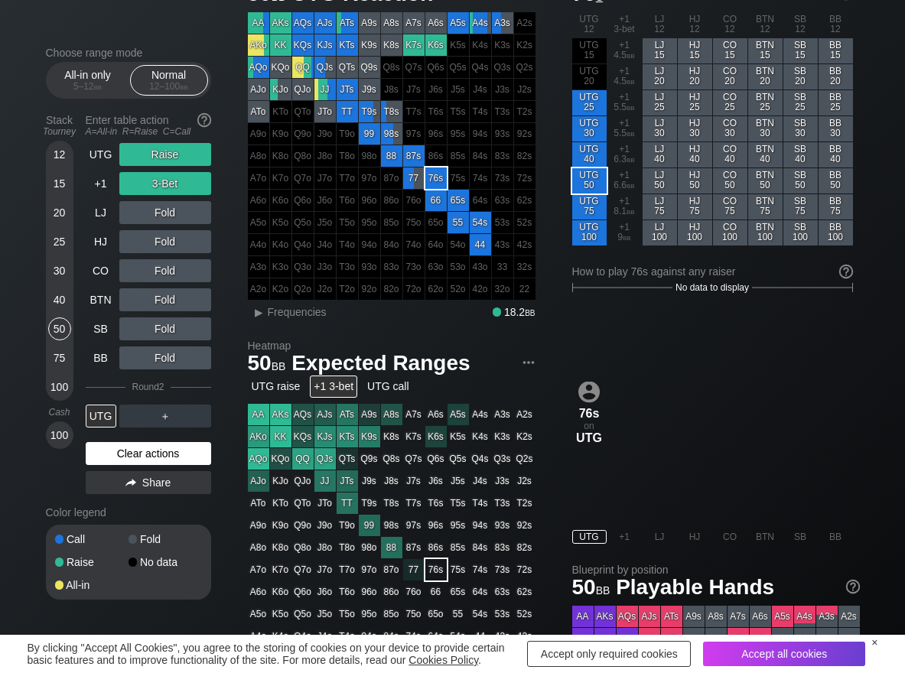
click at [141, 456] on div "Clear actions" at bounding box center [148, 453] width 125 height 23
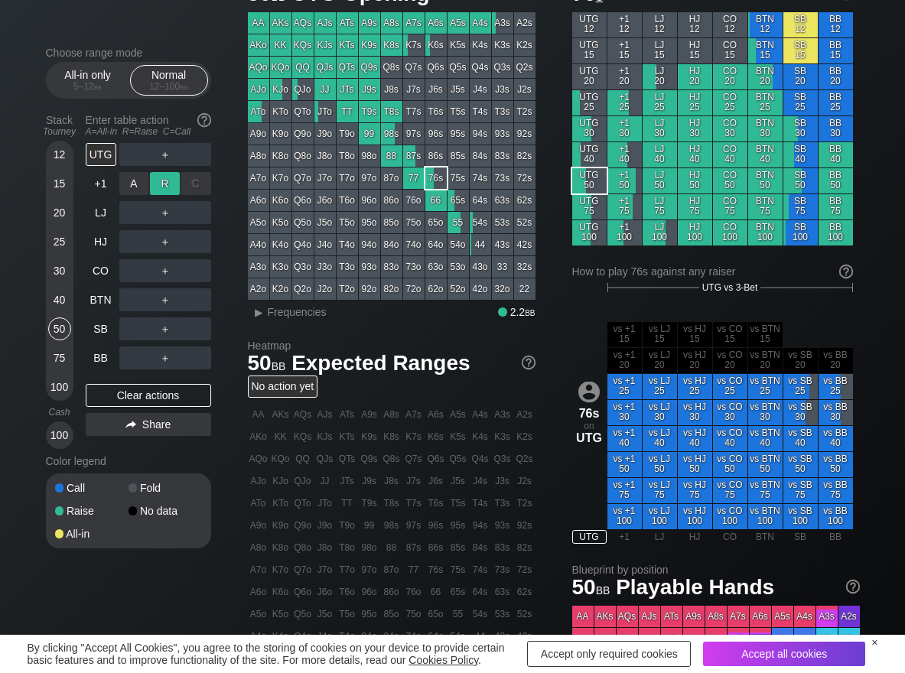
drag, startPoint x: 167, startPoint y: 179, endPoint x: 149, endPoint y: 187, distance: 19.2
click at [164, 181] on div "R ✕" at bounding box center [165, 183] width 30 height 23
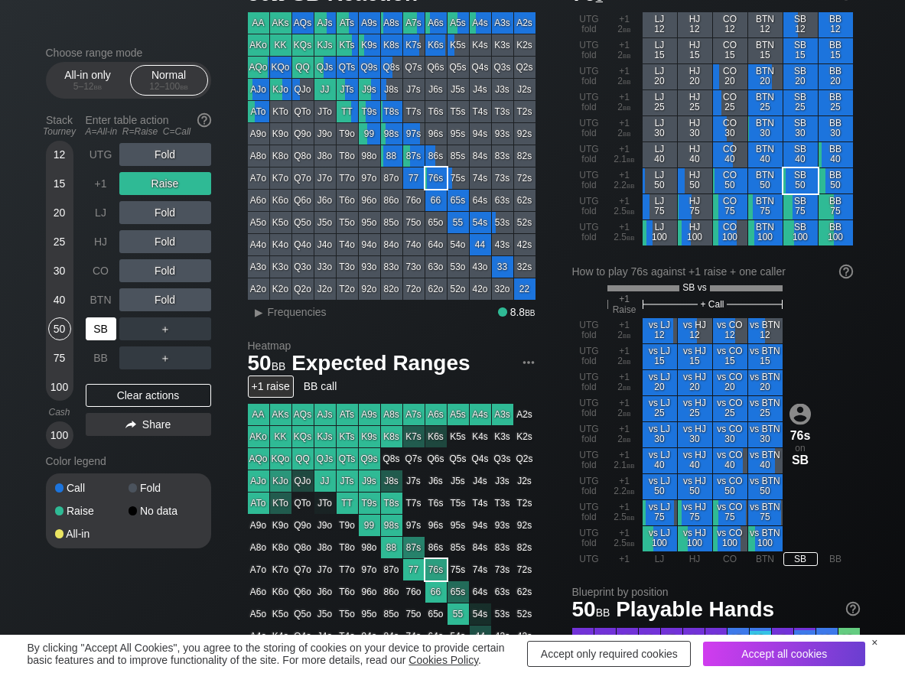
click at [100, 326] on div "SB" at bounding box center [101, 328] width 31 height 23
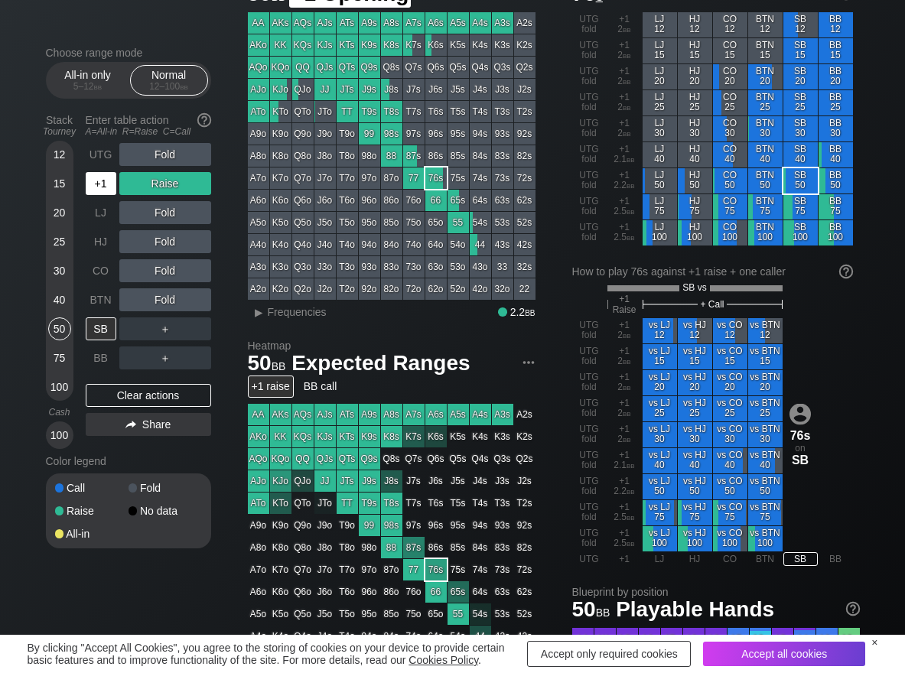
click at [94, 183] on div "+1" at bounding box center [101, 183] width 31 height 23
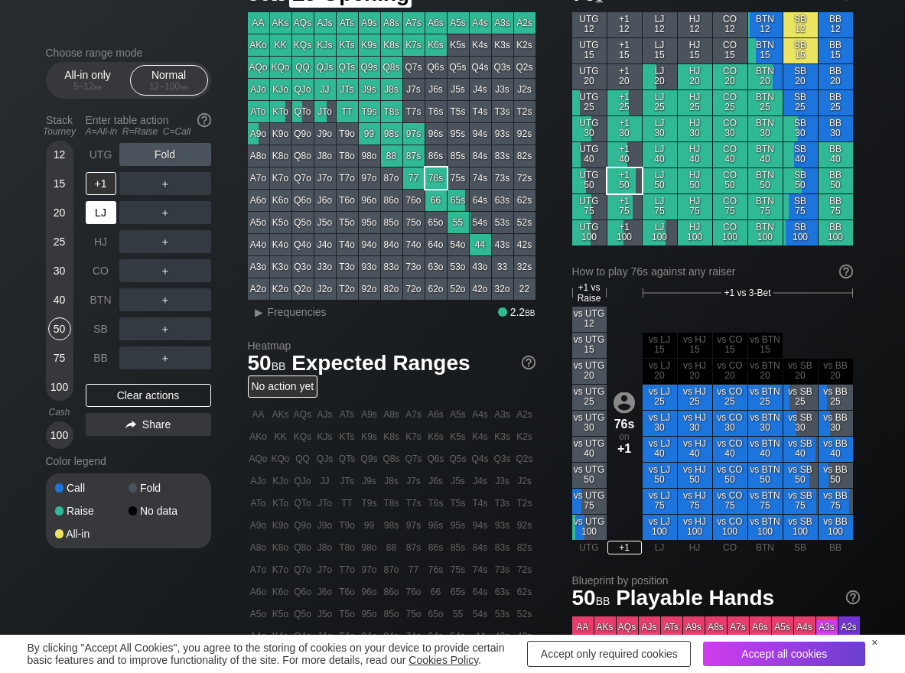
click at [101, 215] on div "LJ" at bounding box center [101, 212] width 31 height 23
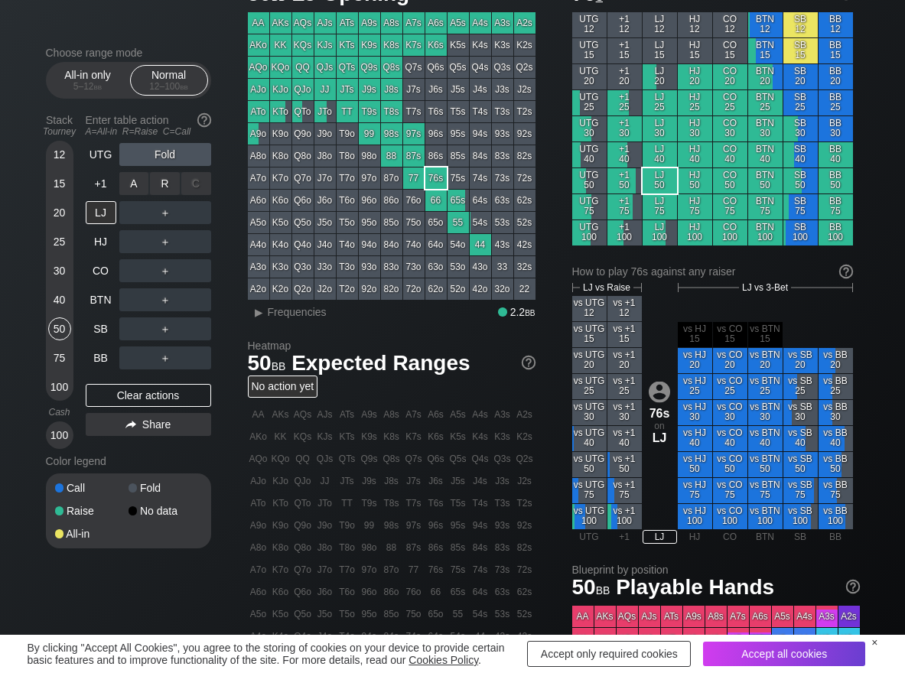
click at [162, 184] on div "R ✕" at bounding box center [165, 183] width 30 height 23
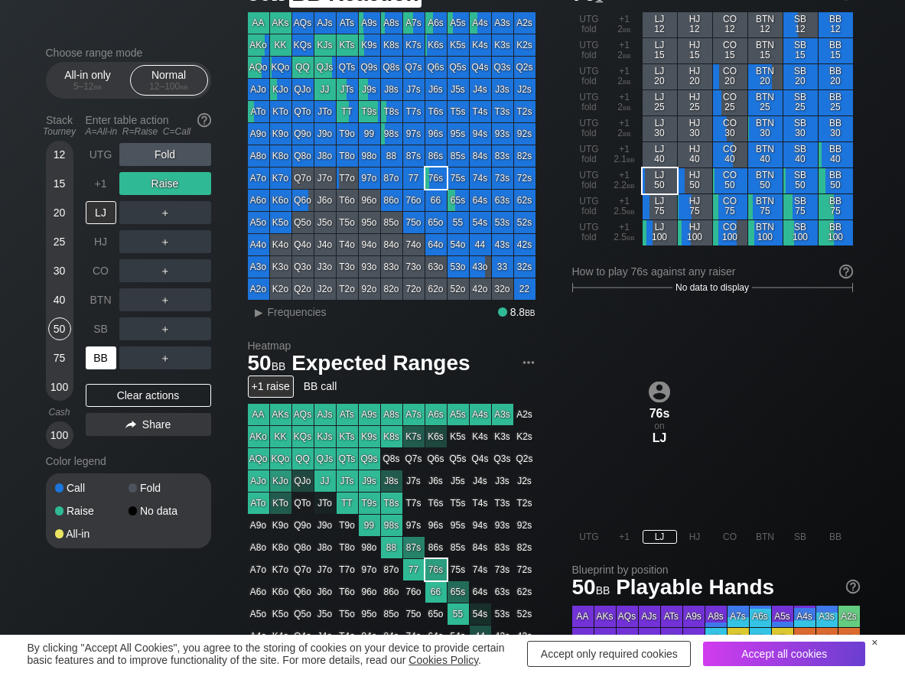
drag, startPoint x: 91, startPoint y: 353, endPoint x: 96, endPoint y: 363, distance: 12.0
click at [93, 358] on div "BB" at bounding box center [101, 358] width 31 height 23
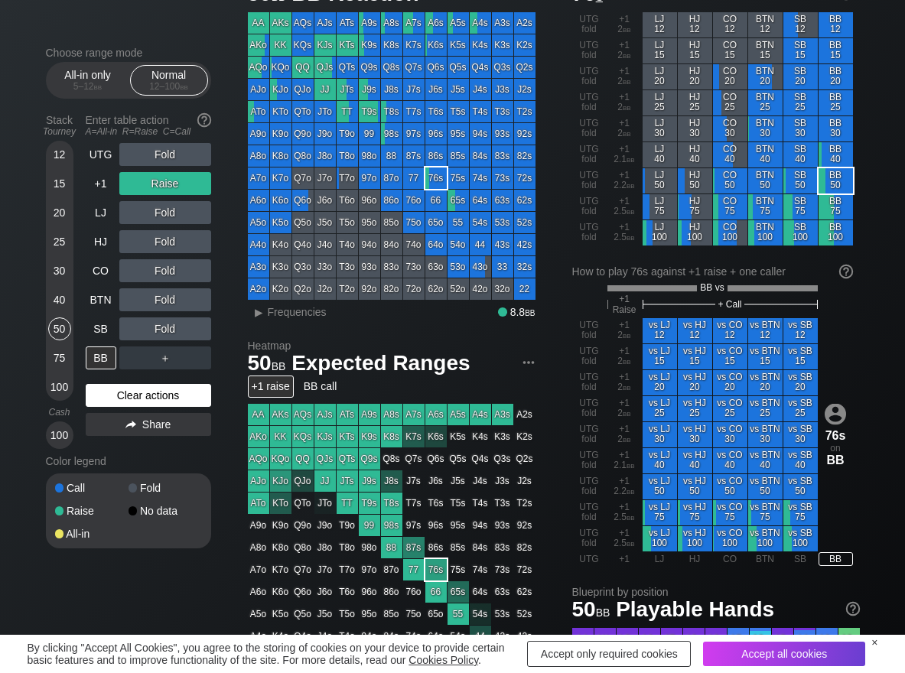
click at [98, 389] on div "Clear actions" at bounding box center [148, 395] width 125 height 23
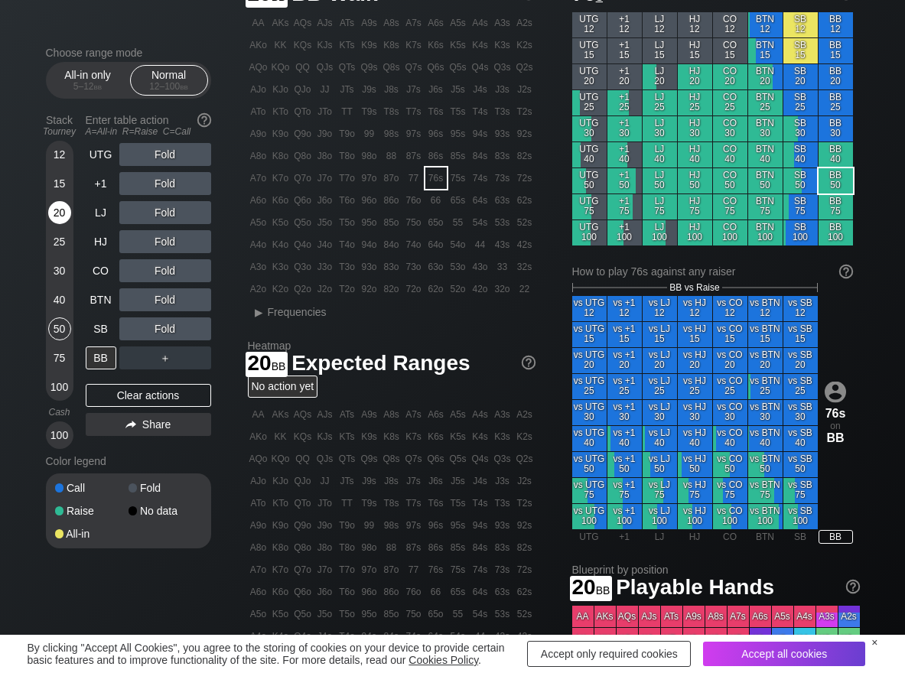
click at [62, 206] on div "20" at bounding box center [59, 212] width 23 height 23
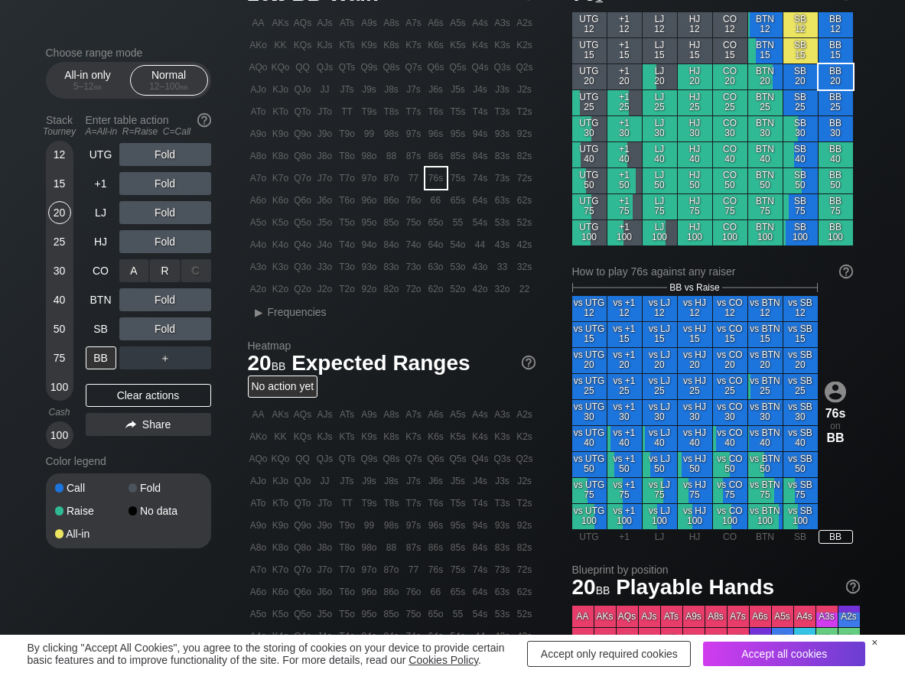
click at [160, 265] on div "R ✕" at bounding box center [165, 270] width 30 height 23
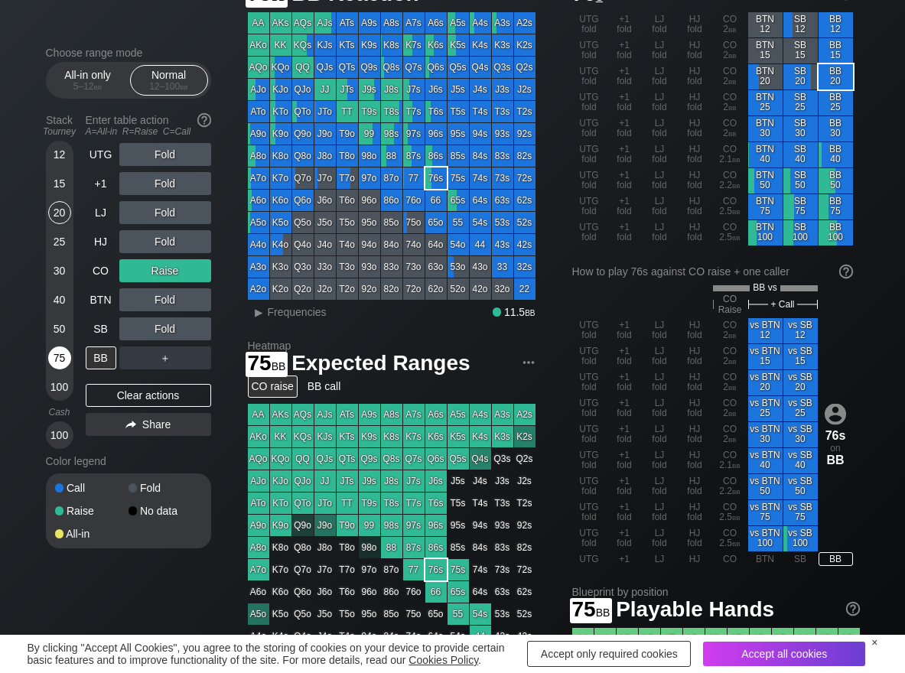
click at [53, 354] on div "75" at bounding box center [59, 358] width 23 height 23
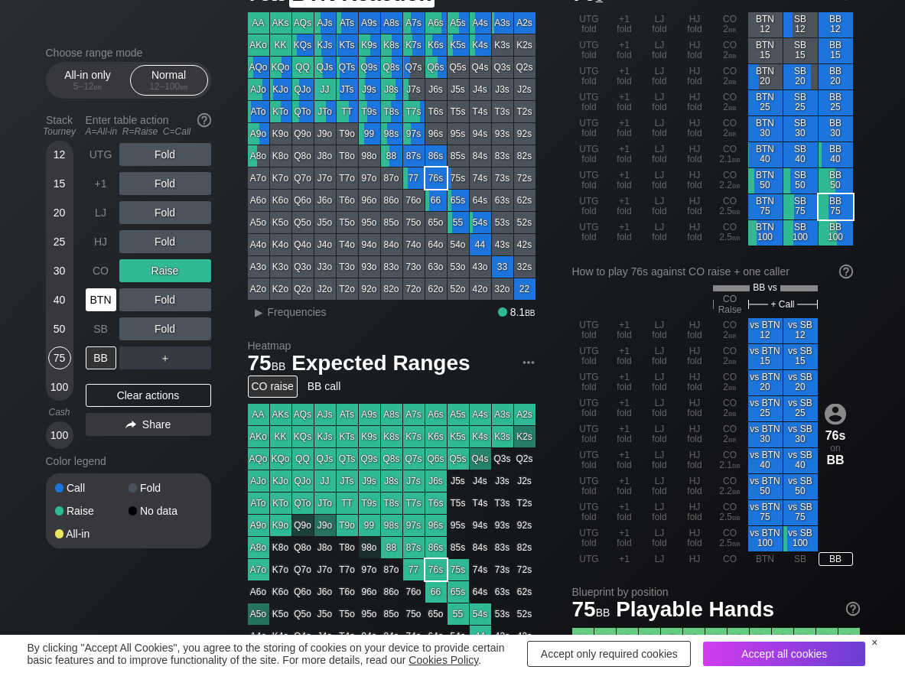
click at [95, 301] on div "BTN" at bounding box center [101, 299] width 31 height 23
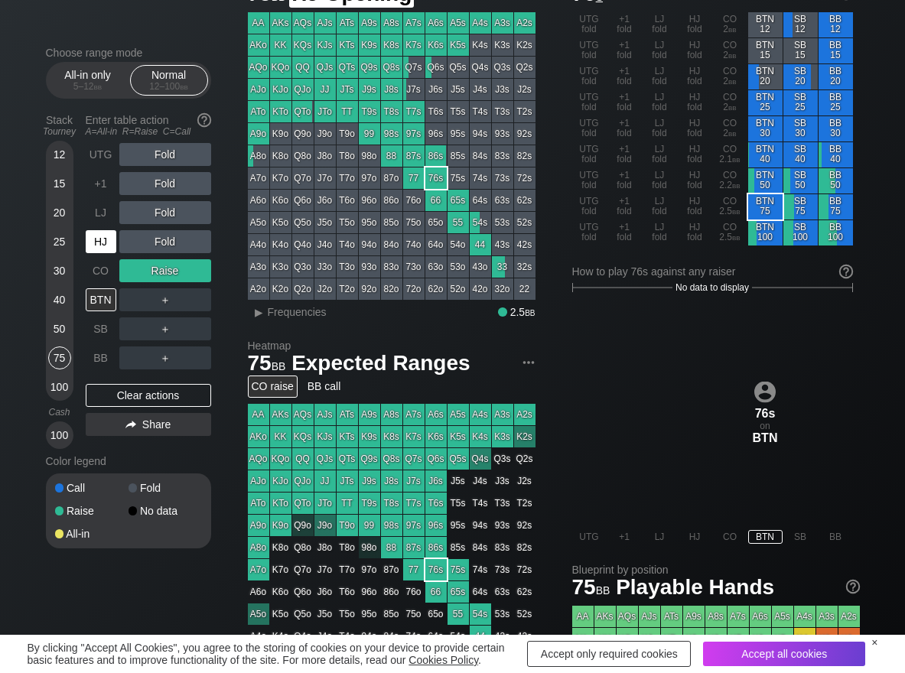
click at [92, 241] on div "HJ" at bounding box center [101, 241] width 31 height 23
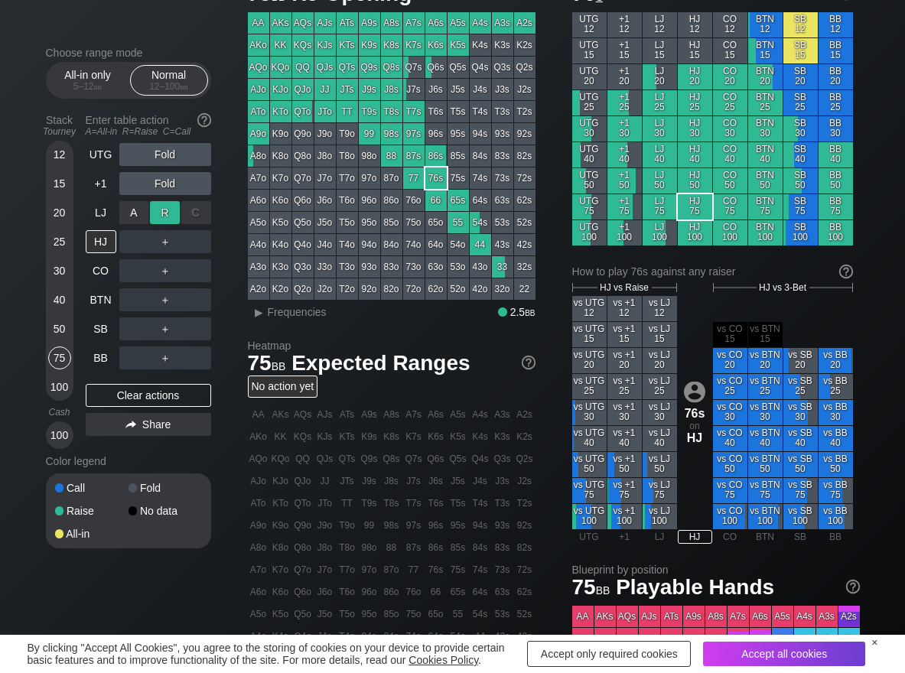
click at [162, 211] on div "R ✕" at bounding box center [165, 212] width 30 height 23
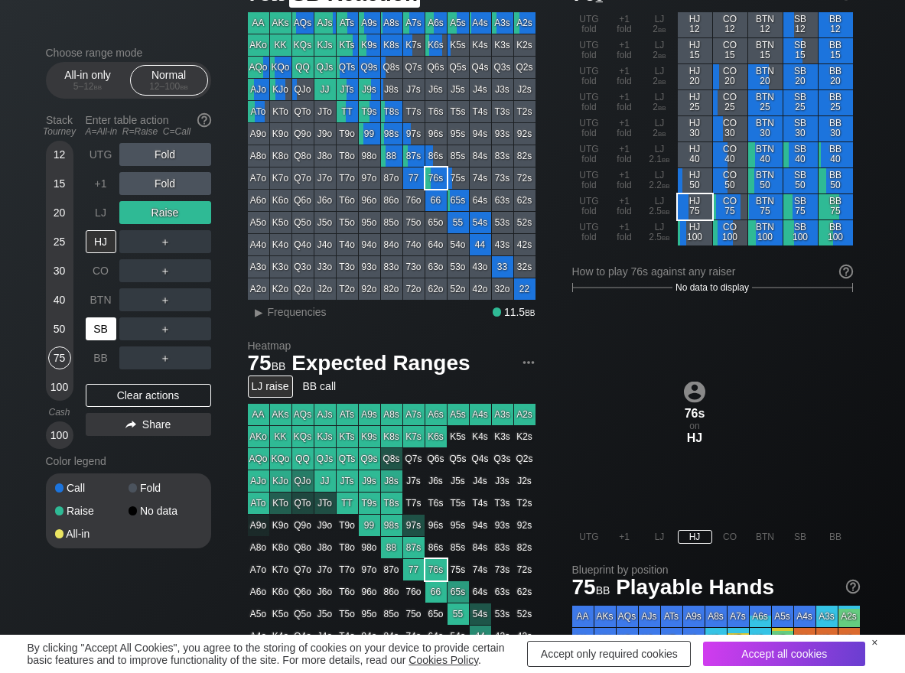
click at [108, 330] on div "SB" at bounding box center [101, 328] width 31 height 23
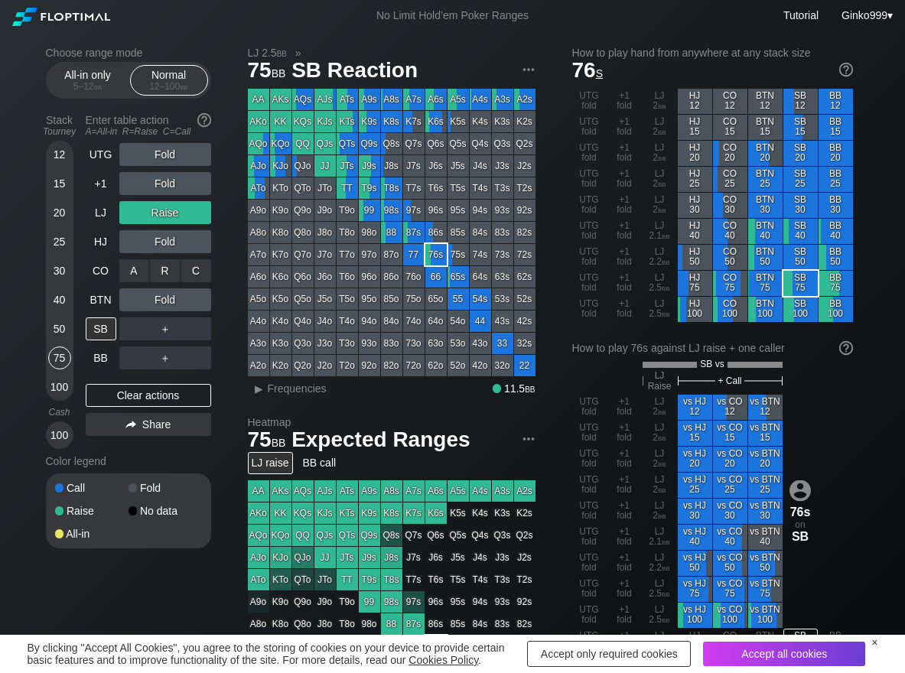
click at [194, 276] on div "C ✕" at bounding box center [196, 270] width 30 height 23
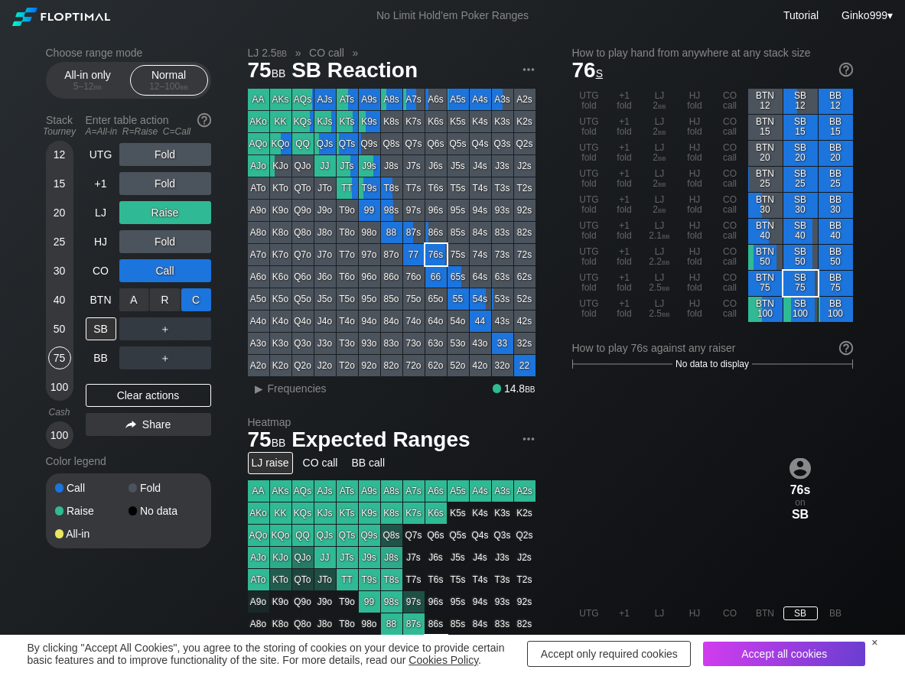
click at [196, 291] on div "C ✕" at bounding box center [196, 299] width 30 height 23
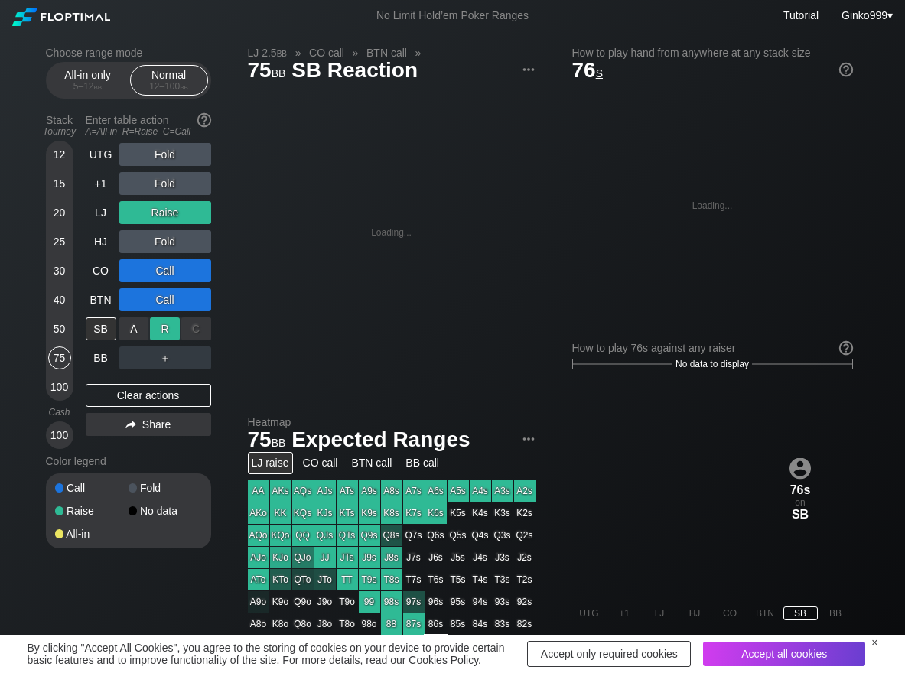
click at [165, 330] on div "R ✕" at bounding box center [165, 328] width 30 height 23
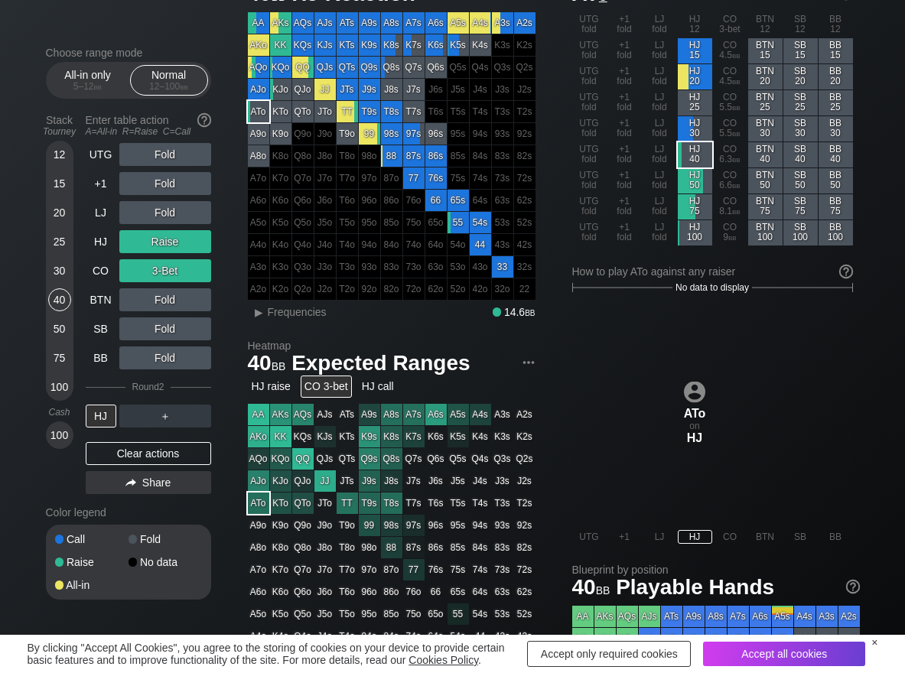
scroll to position [76, 0]
click at [277, 309] on span "Frequencies" at bounding box center [297, 312] width 59 height 12
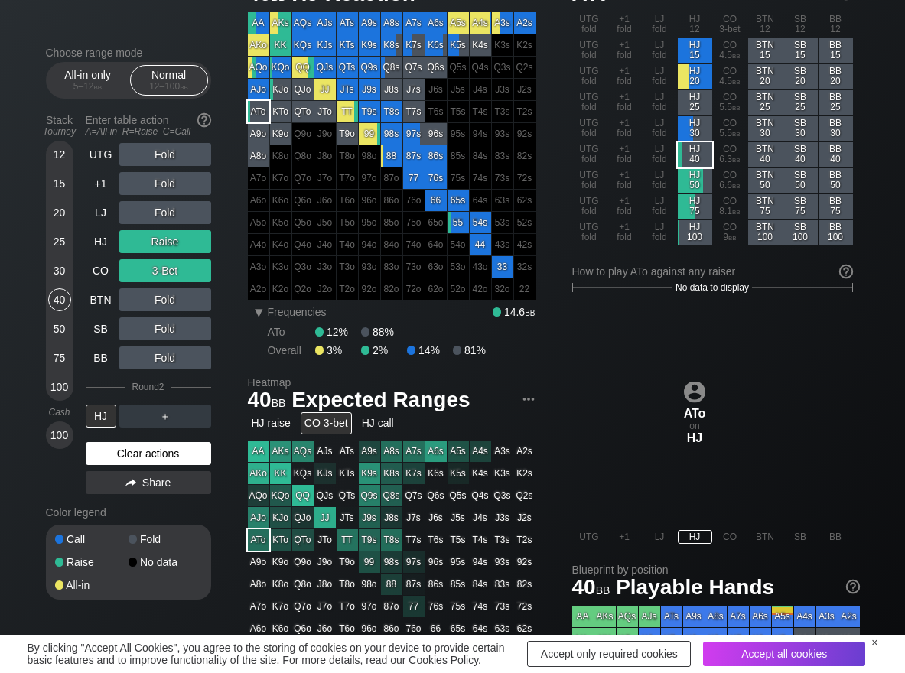
click at [119, 451] on div "Clear actions" at bounding box center [148, 453] width 125 height 23
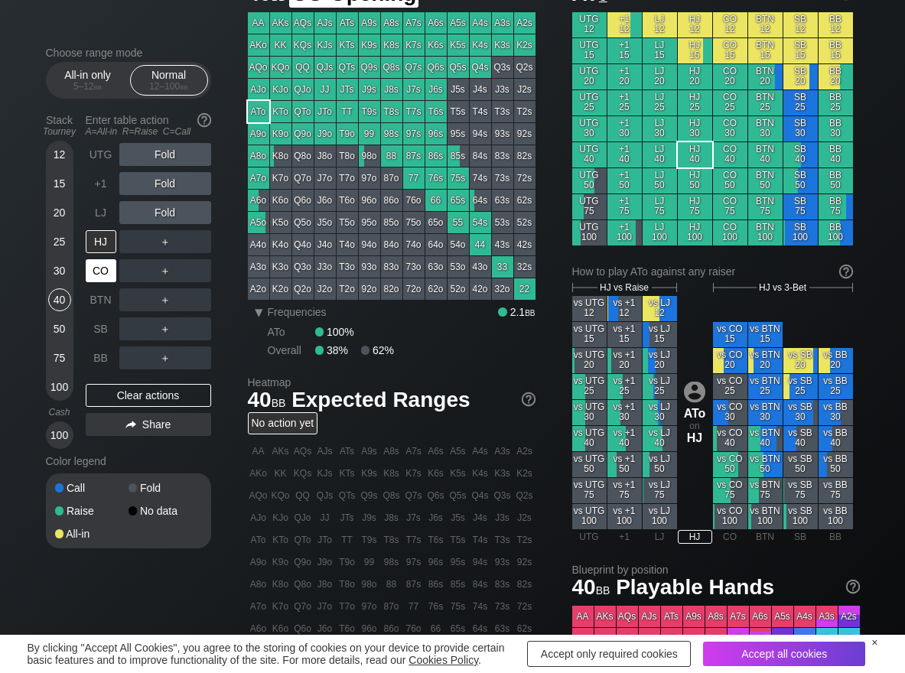
click at [98, 277] on div "CO" at bounding box center [101, 270] width 31 height 23
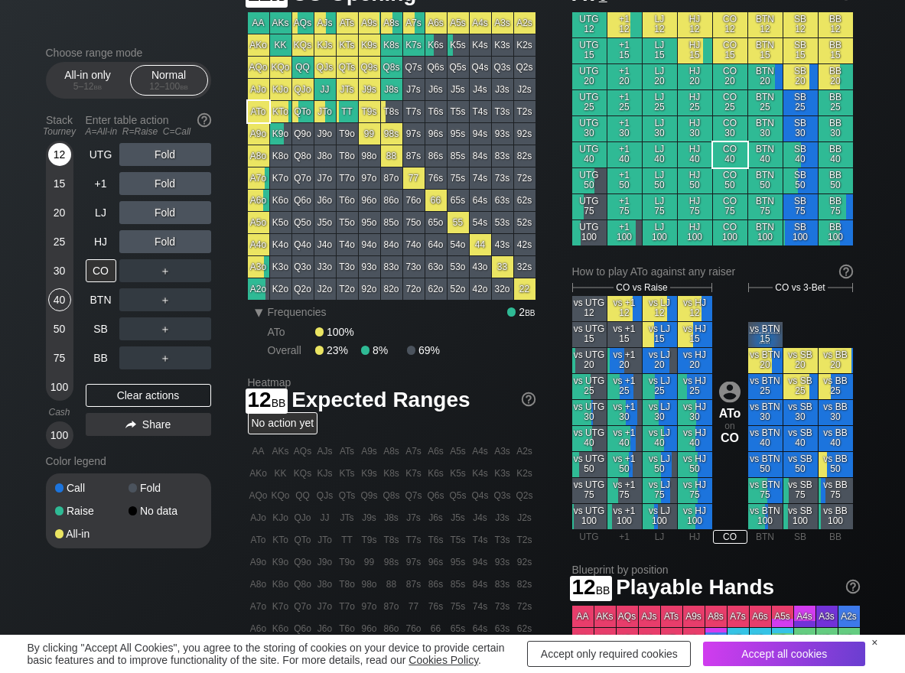
click at [60, 157] on div "12" at bounding box center [59, 154] width 23 height 23
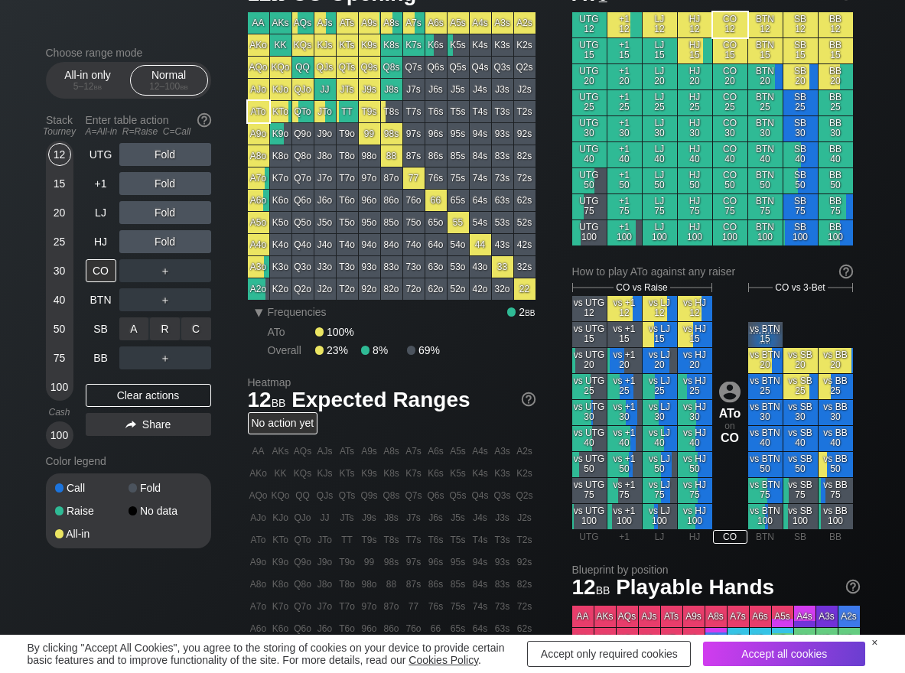
drag, startPoint x: 199, startPoint y: 334, endPoint x: 83, endPoint y: 303, distance: 120.4
click at [196, 333] on div "C ✕" at bounding box center [196, 328] width 30 height 23
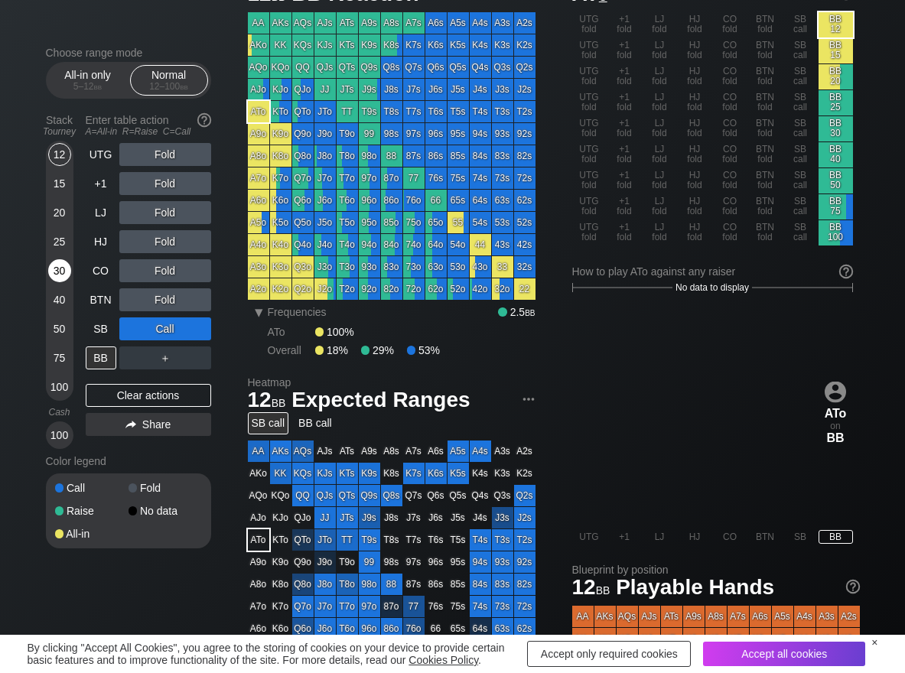
click at [48, 270] on div "30" at bounding box center [59, 270] width 23 height 23
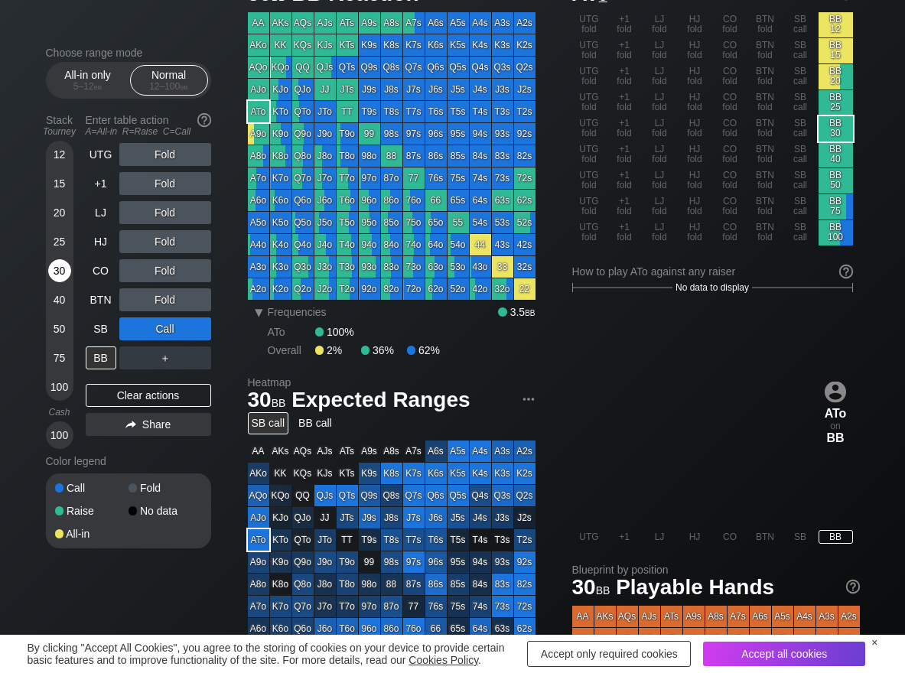
click at [63, 273] on div "30" at bounding box center [59, 270] width 23 height 23
click at [163, 353] on div "R ✕" at bounding box center [165, 358] width 30 height 23
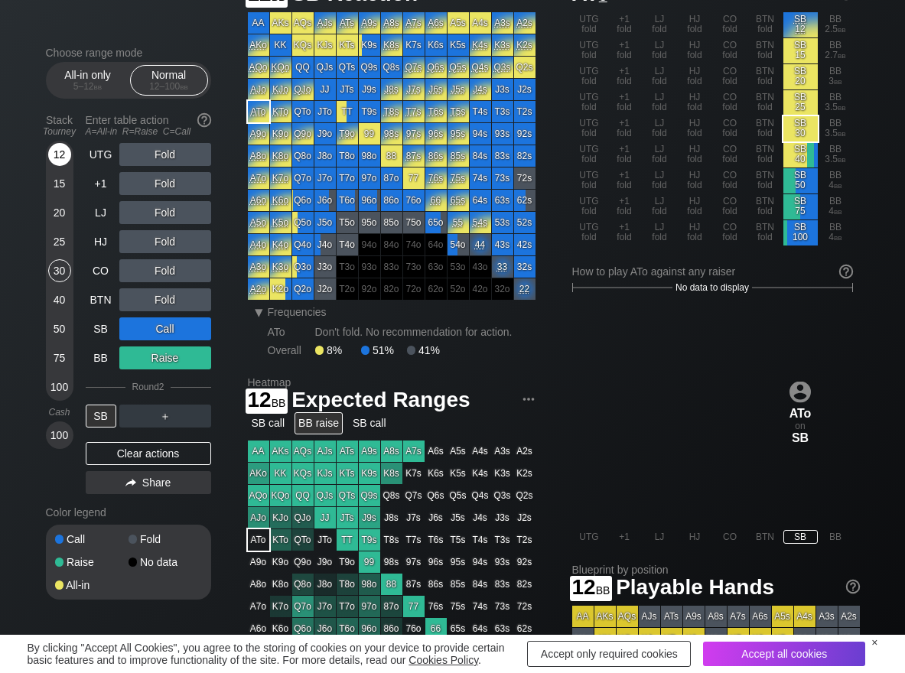
click at [59, 161] on div "12" at bounding box center [59, 154] width 23 height 23
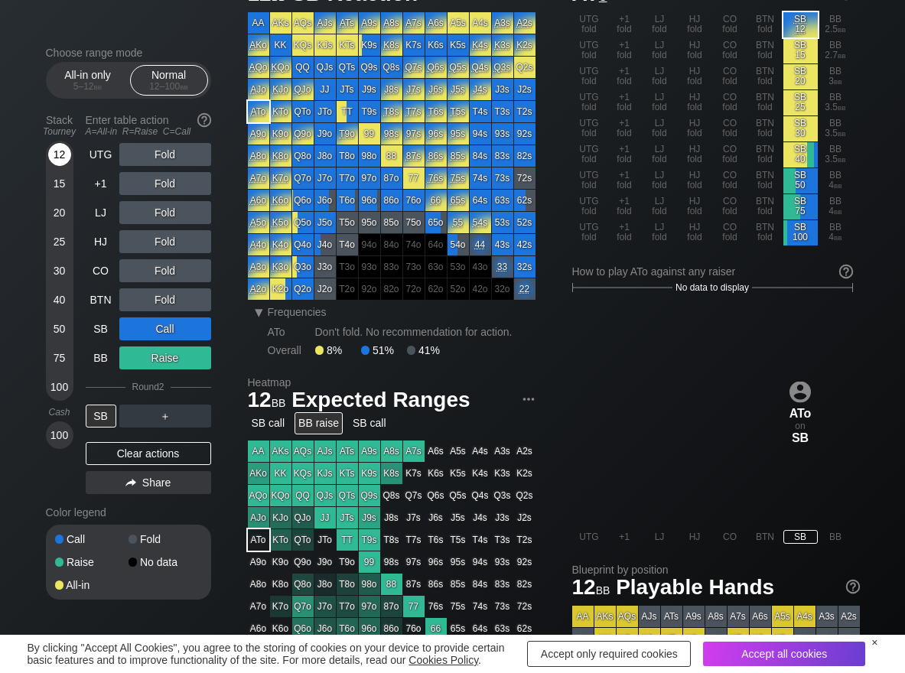
click at [59, 158] on div "12" at bounding box center [59, 154] width 23 height 23
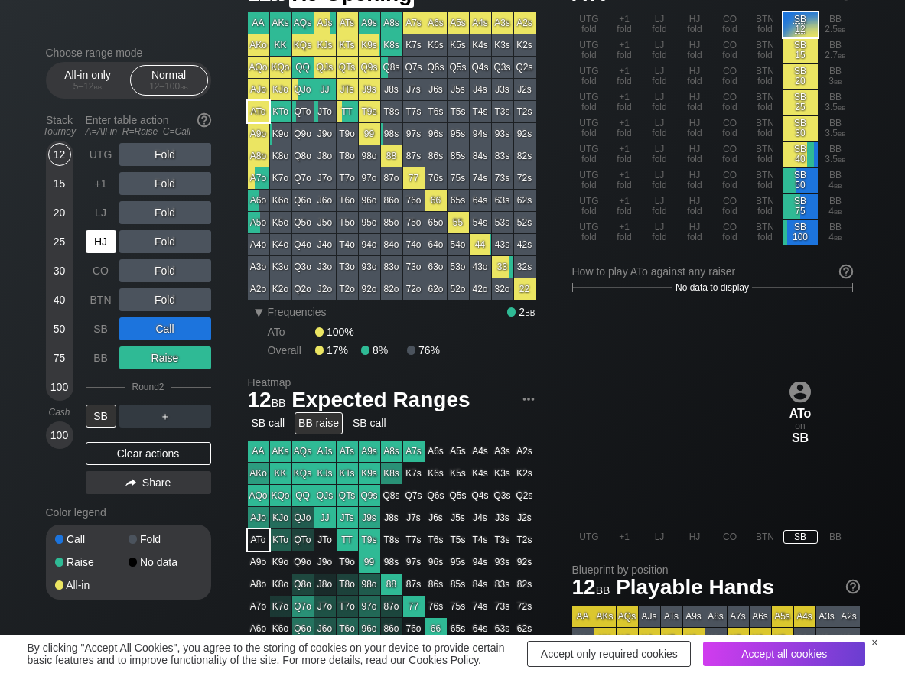
click at [112, 240] on div "HJ" at bounding box center [101, 241] width 31 height 23
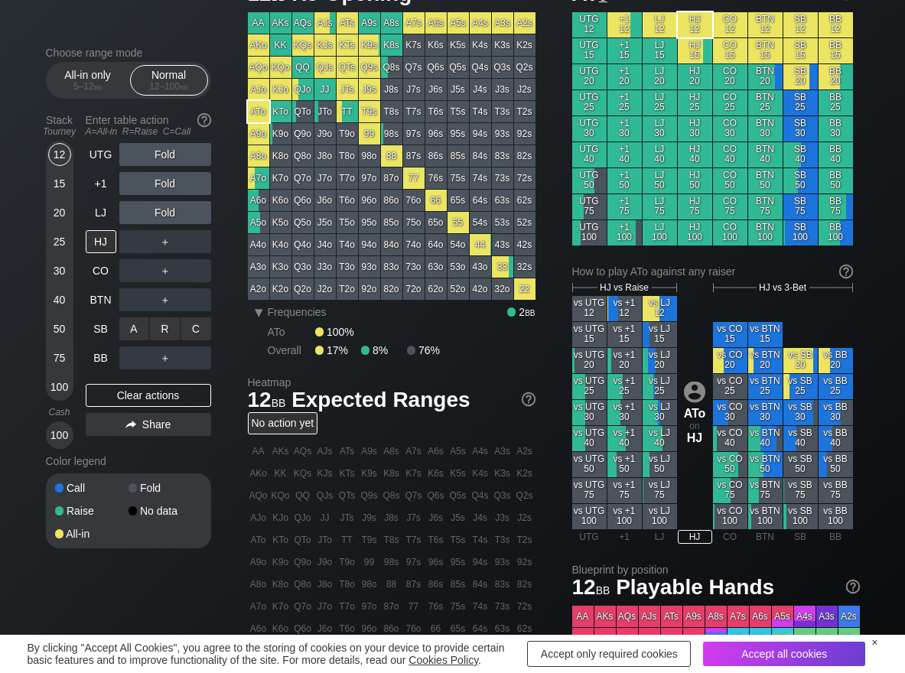
drag, startPoint x: 144, startPoint y: 328, endPoint x: 72, endPoint y: 225, distance: 125.8
click at [142, 328] on div "A ✕" at bounding box center [134, 328] width 30 height 23
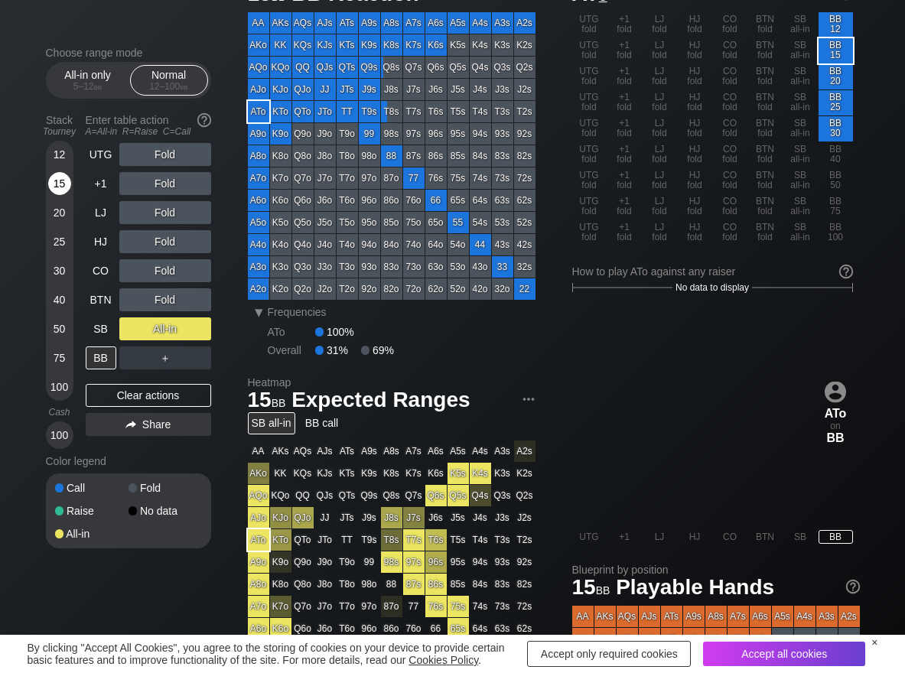
click at [59, 187] on div "15" at bounding box center [59, 183] width 23 height 23
click at [58, 191] on div "15" at bounding box center [59, 183] width 23 height 23
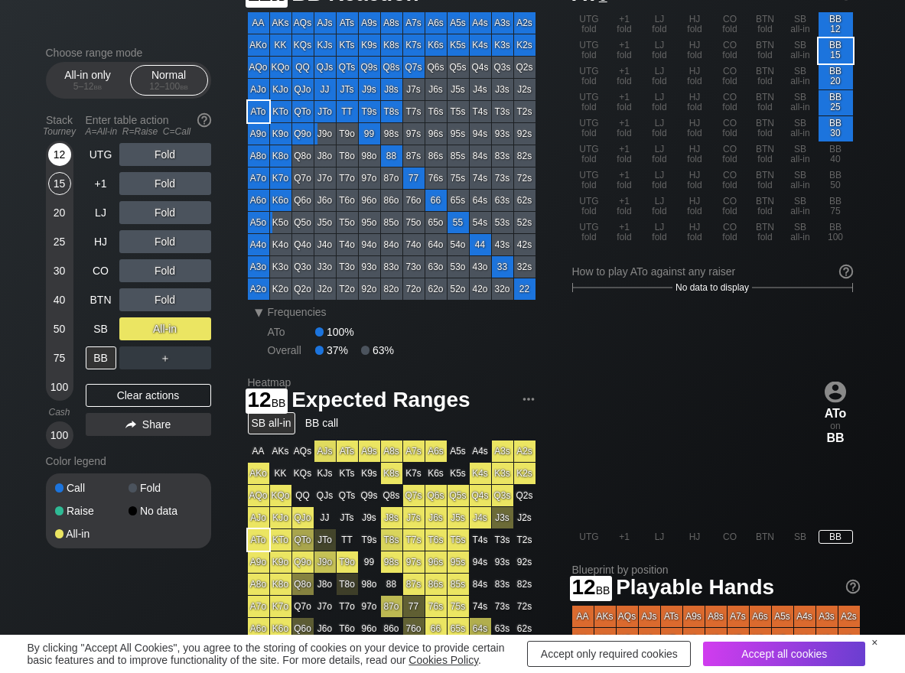
click at [64, 153] on div "12" at bounding box center [59, 154] width 23 height 23
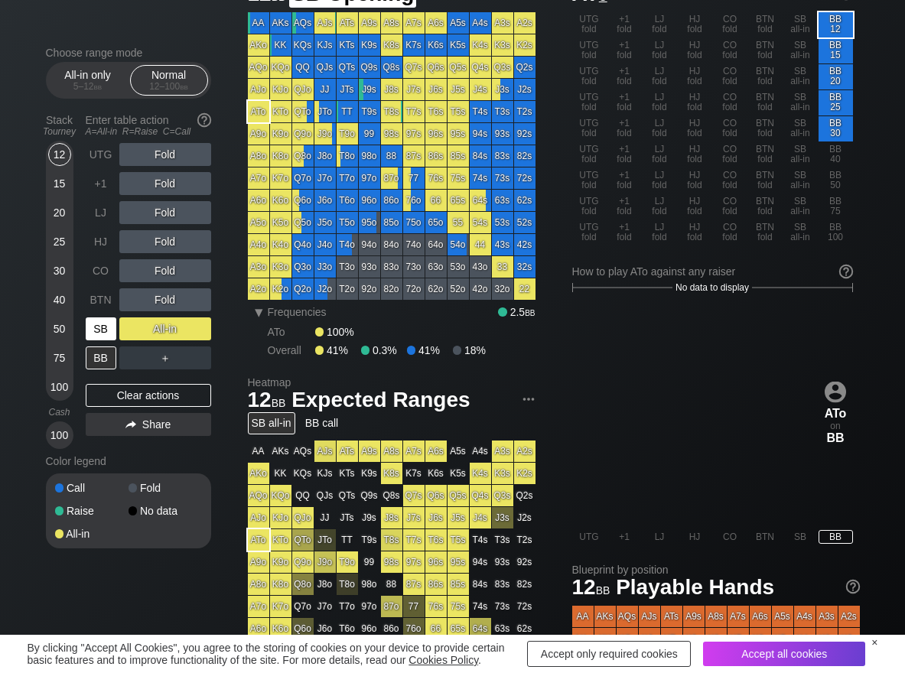
click at [107, 327] on div "SB" at bounding box center [101, 328] width 31 height 23
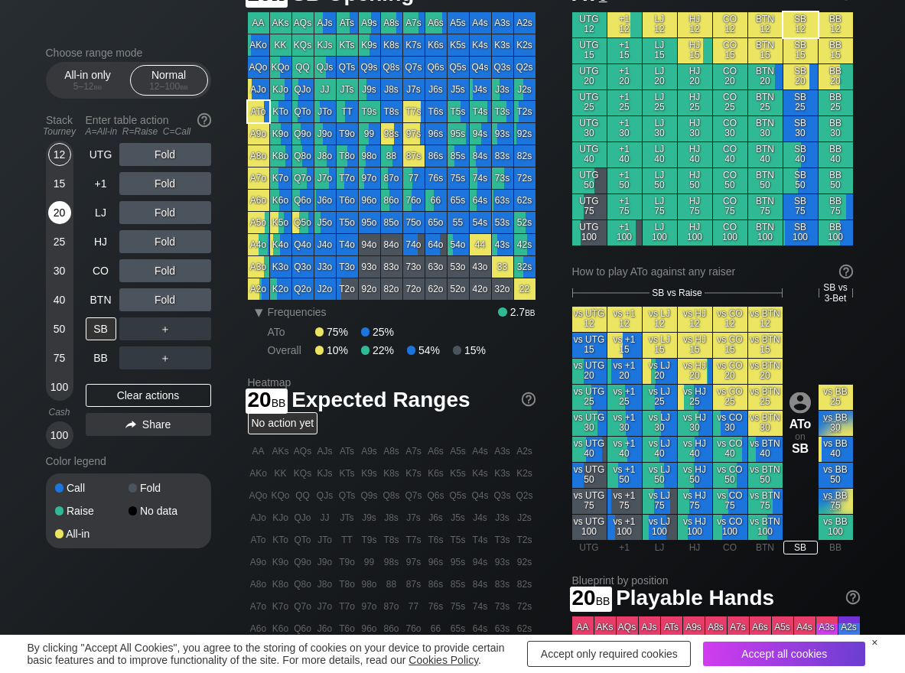
click at [57, 213] on div "20" at bounding box center [59, 212] width 23 height 23
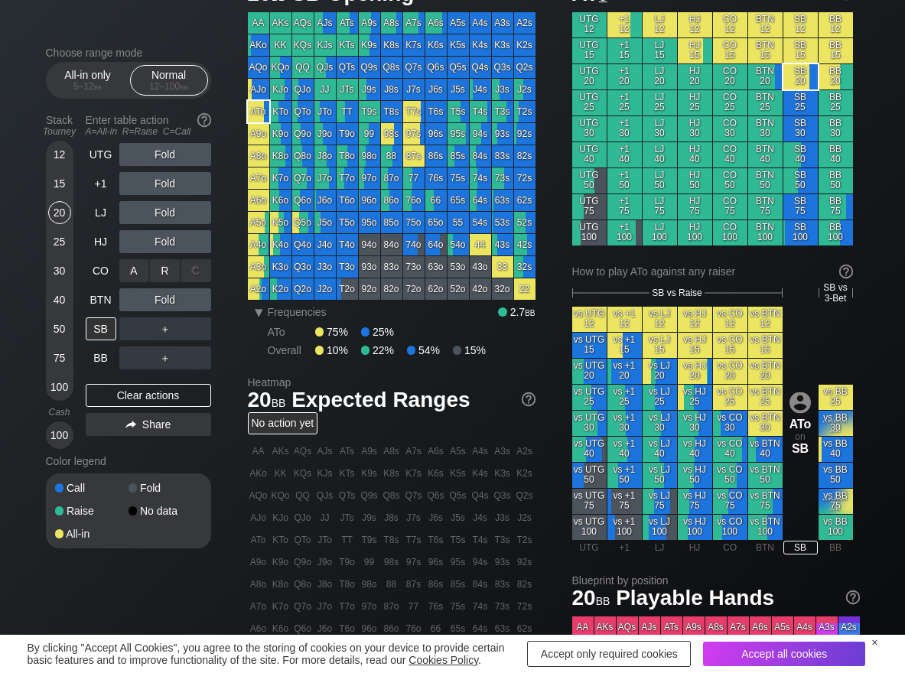
click at [165, 271] on div "R ✕" at bounding box center [165, 270] width 30 height 23
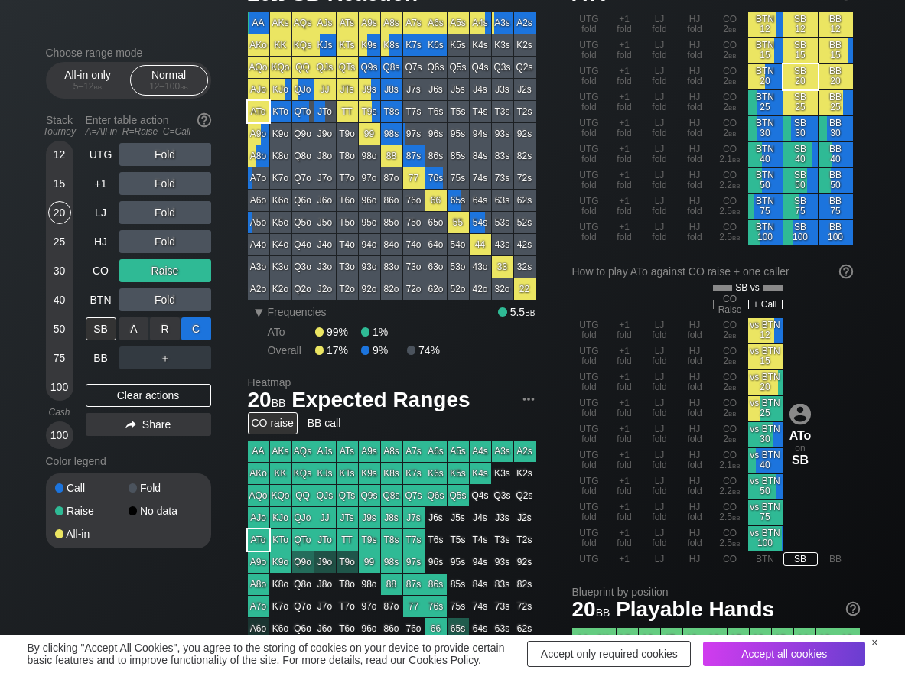
click at [197, 325] on div "C ✕" at bounding box center [196, 328] width 30 height 23
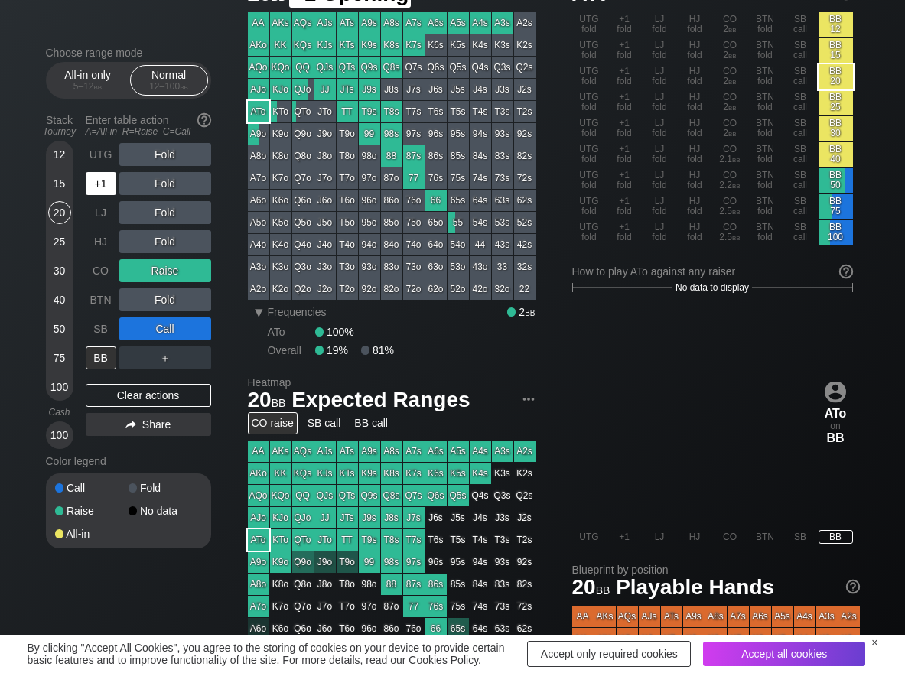
click at [93, 181] on div "+1" at bounding box center [101, 183] width 31 height 23
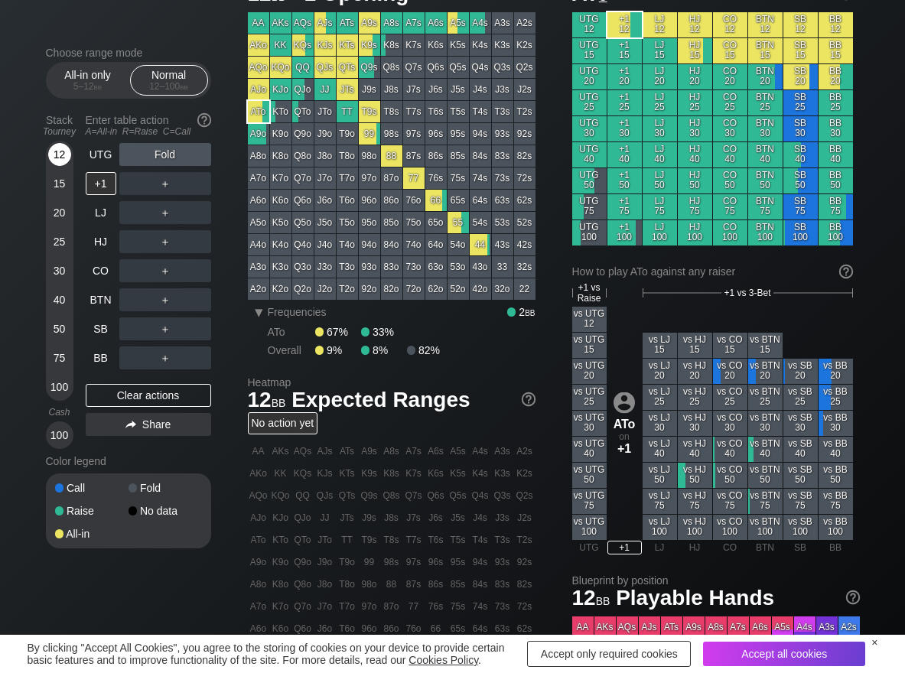
click at [66, 163] on div "12" at bounding box center [59, 154] width 23 height 23
click at [193, 317] on div "C ✕" at bounding box center [196, 328] width 30 height 23
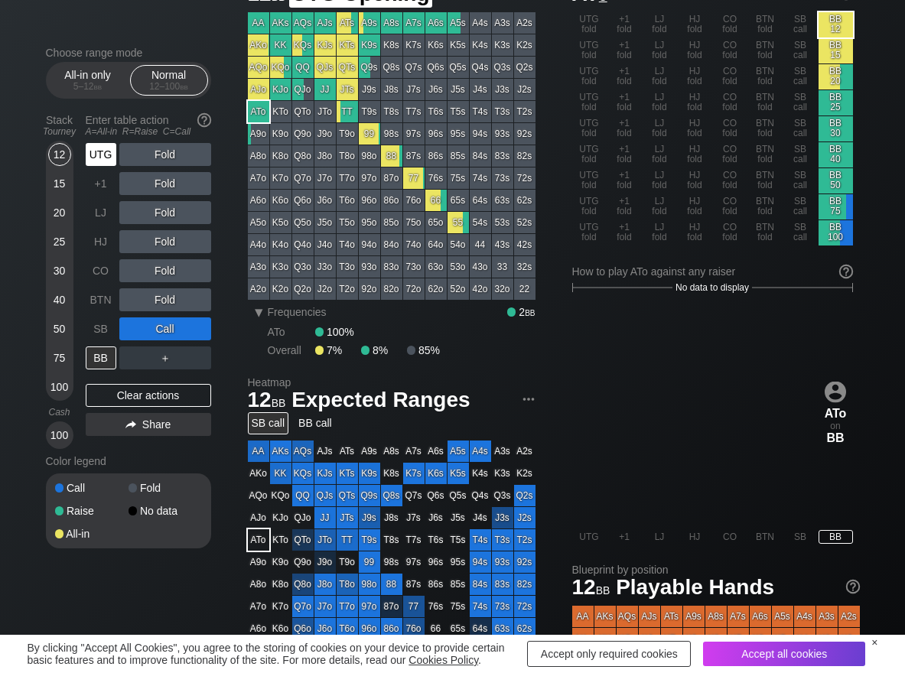
click at [96, 151] on div "UTG" at bounding box center [101, 154] width 31 height 23
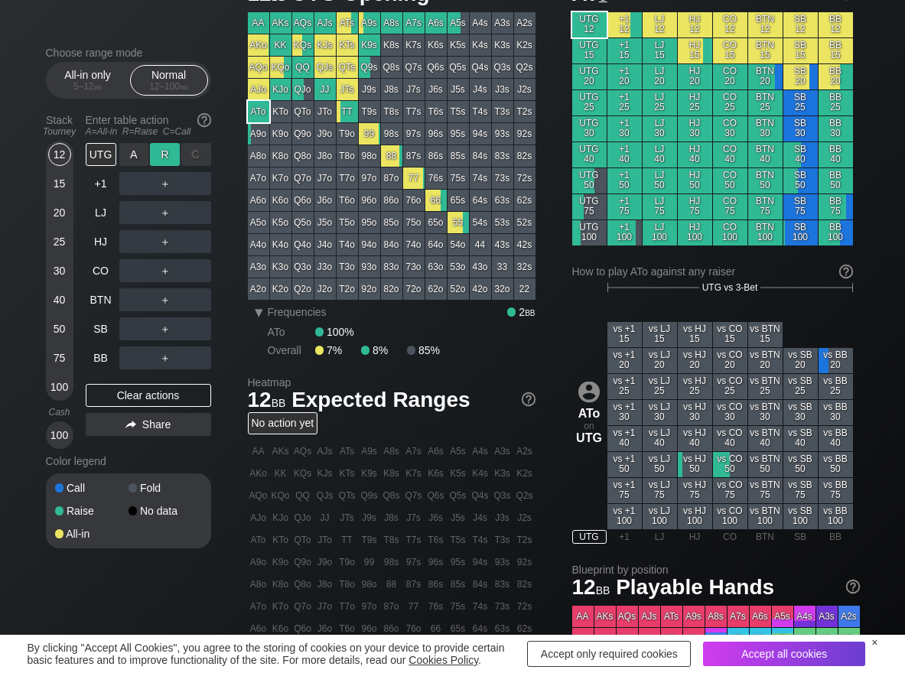
click at [159, 161] on div "R ✕" at bounding box center [165, 154] width 30 height 23
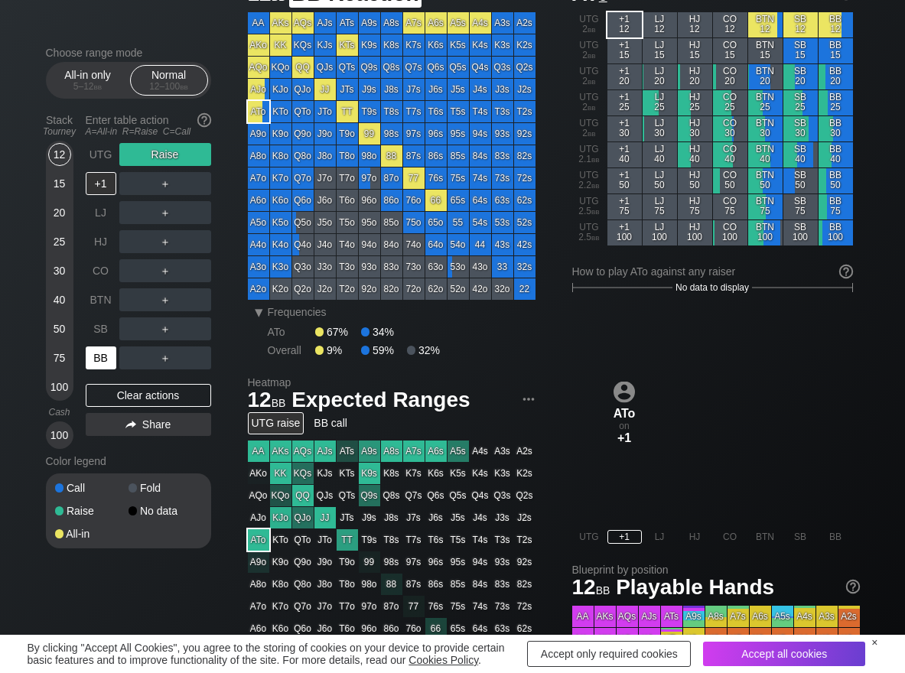
click at [106, 350] on div "BB" at bounding box center [101, 358] width 31 height 23
